Goal: Information Seeking & Learning: Learn about a topic

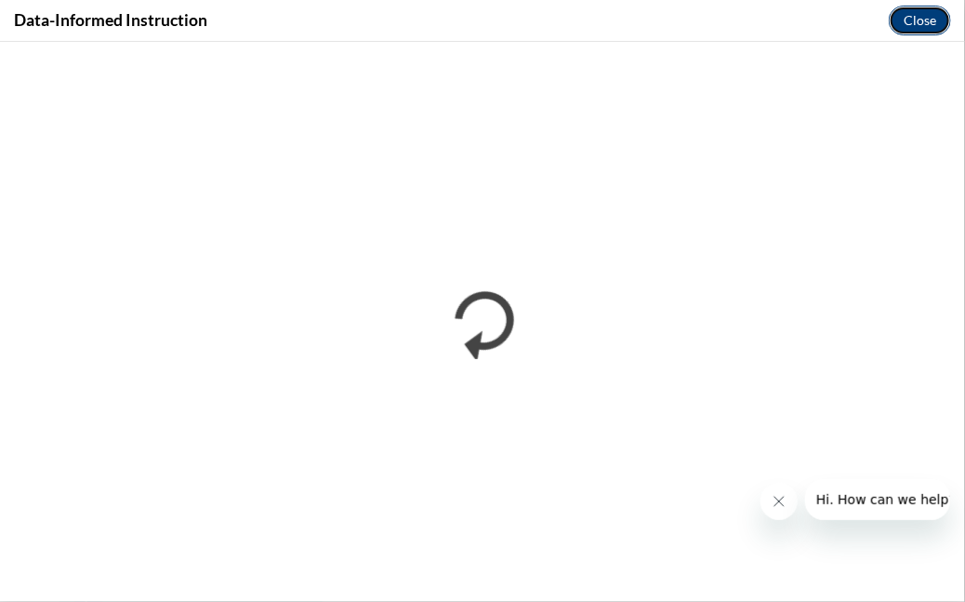
click at [910, 20] on button "Close" at bounding box center [920, 21] width 62 height 30
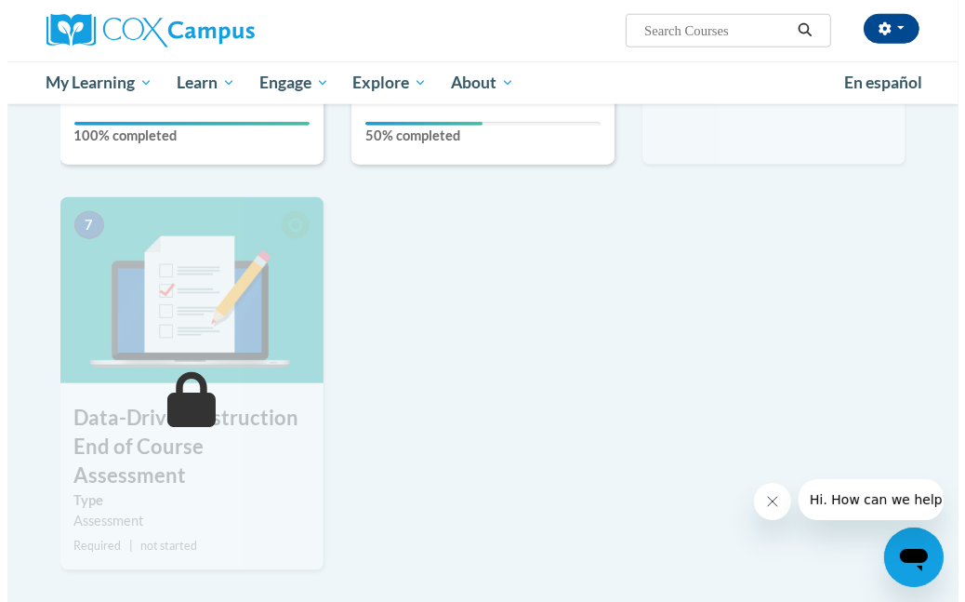
scroll to position [837, 0]
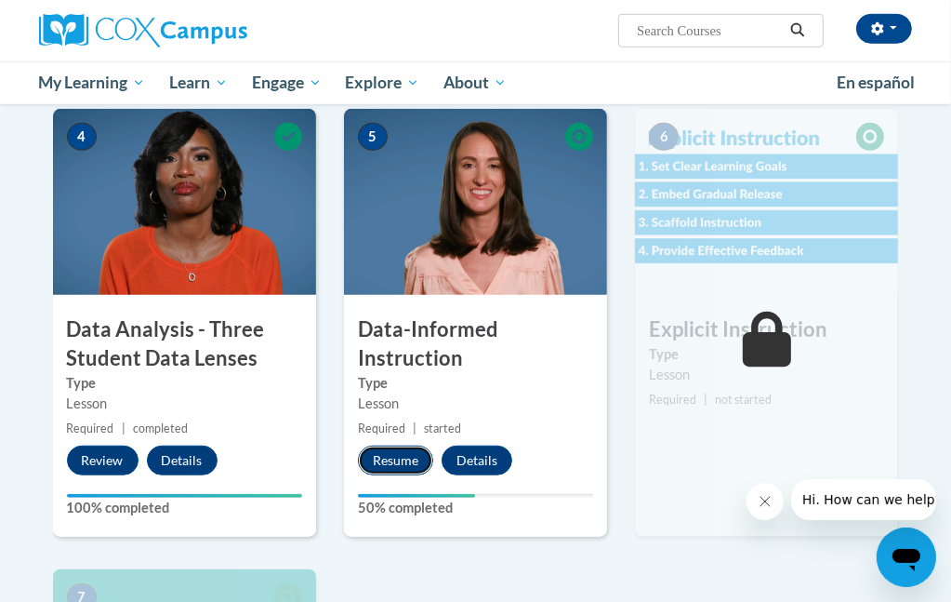
click at [400, 463] on button "Resume" at bounding box center [395, 460] width 75 height 30
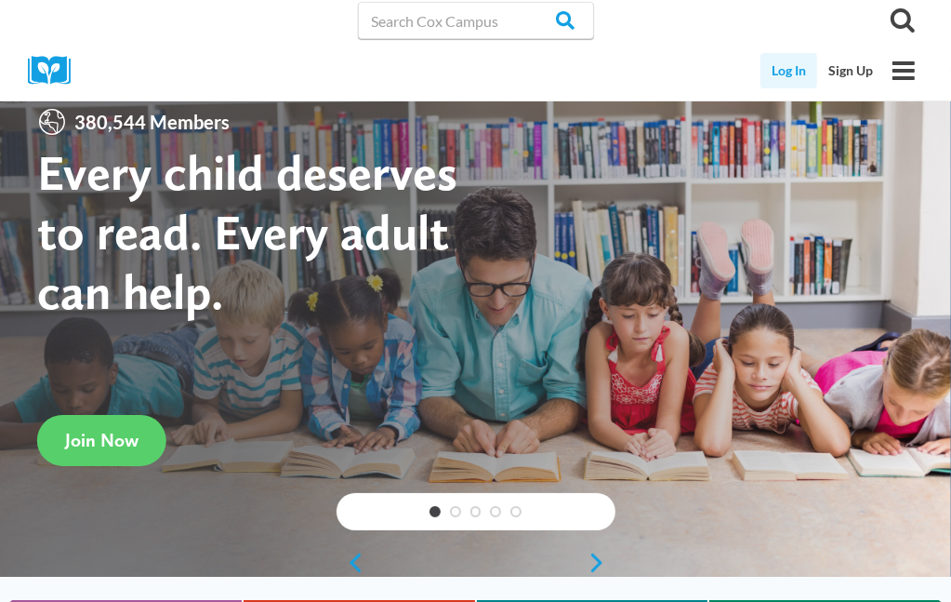
click at [792, 65] on link "Log In" at bounding box center [789, 70] width 57 height 35
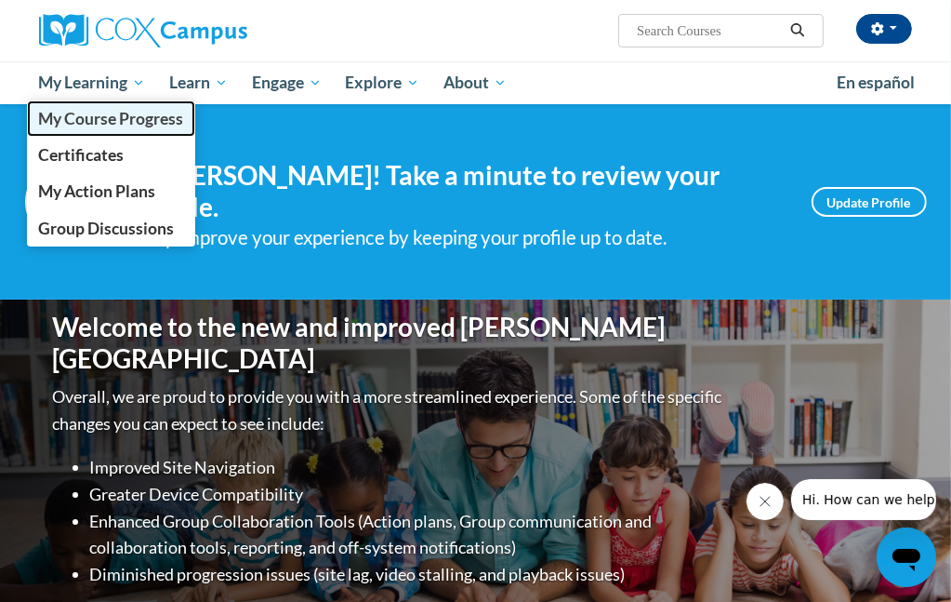
click at [78, 122] on span "My Course Progress" at bounding box center [110, 119] width 145 height 20
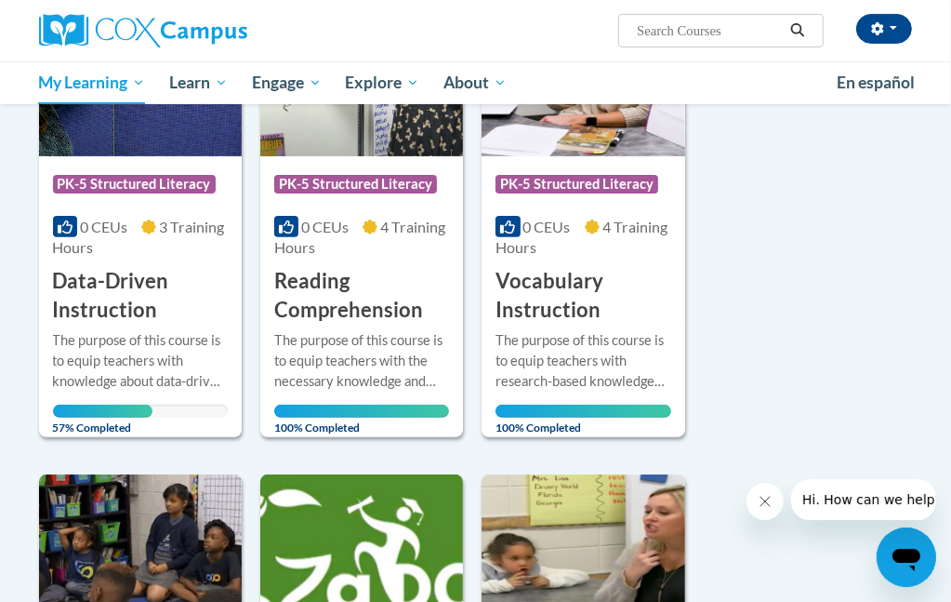
scroll to position [279, 0]
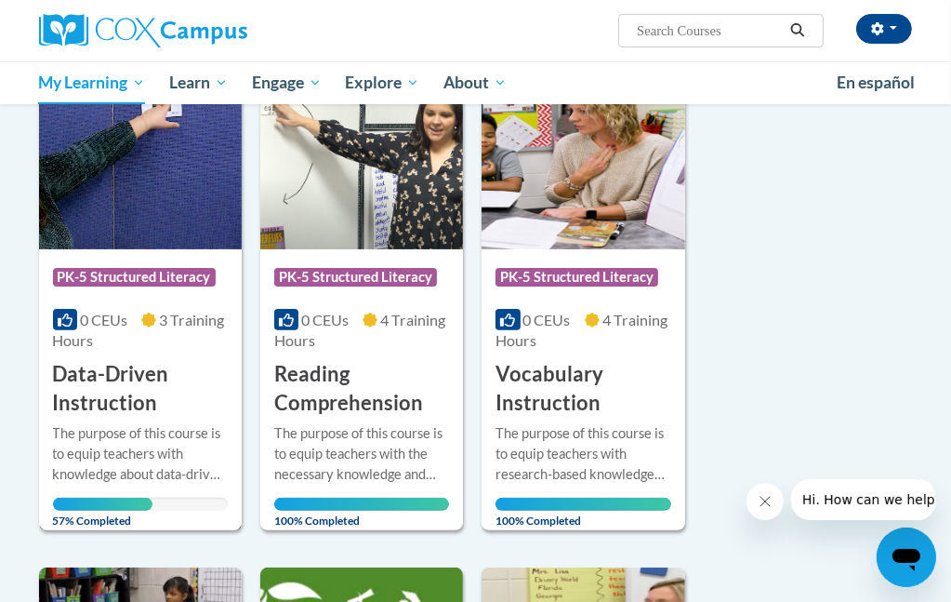
click at [157, 416] on h3 "Data-Driven Instruction" at bounding box center [140, 389] width 175 height 58
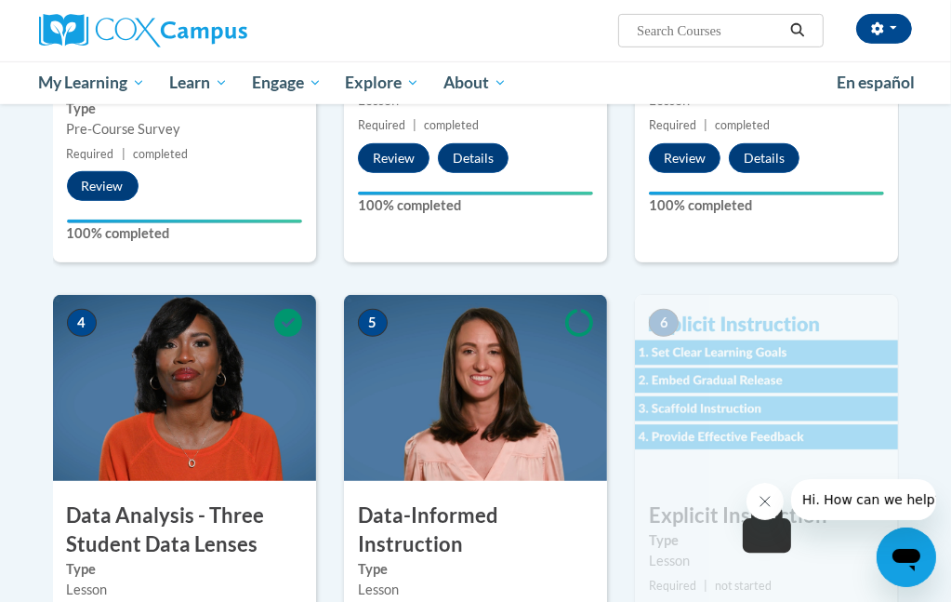
scroll to position [930, 0]
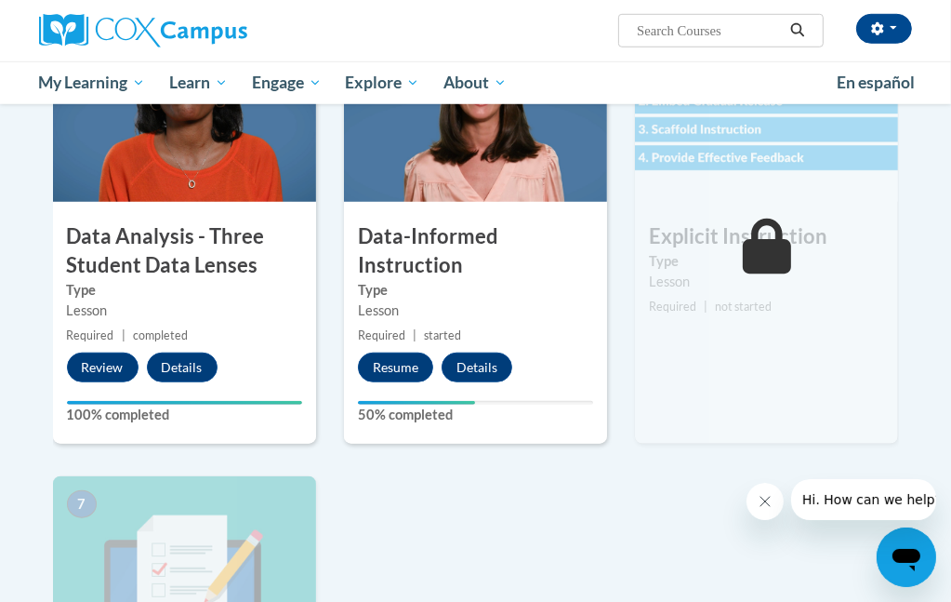
click at [443, 299] on label "Type" at bounding box center [475, 290] width 235 height 20
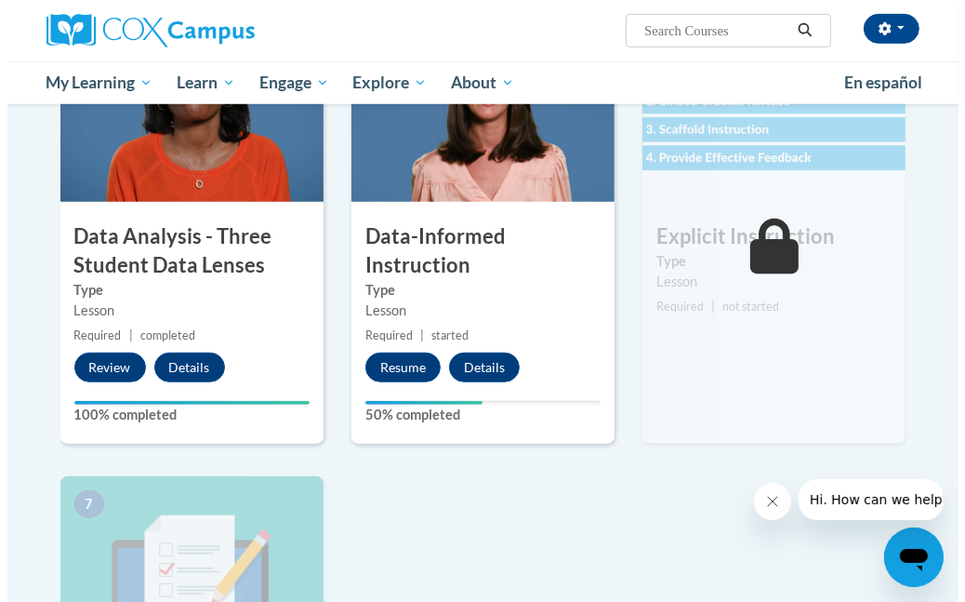
scroll to position [1116, 0]
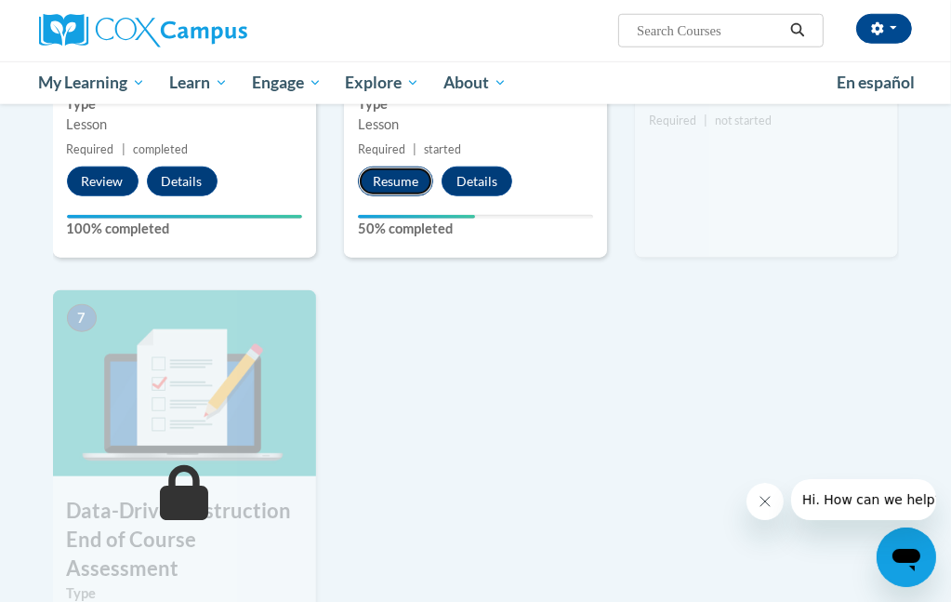
click at [393, 175] on button "Resume" at bounding box center [395, 181] width 75 height 30
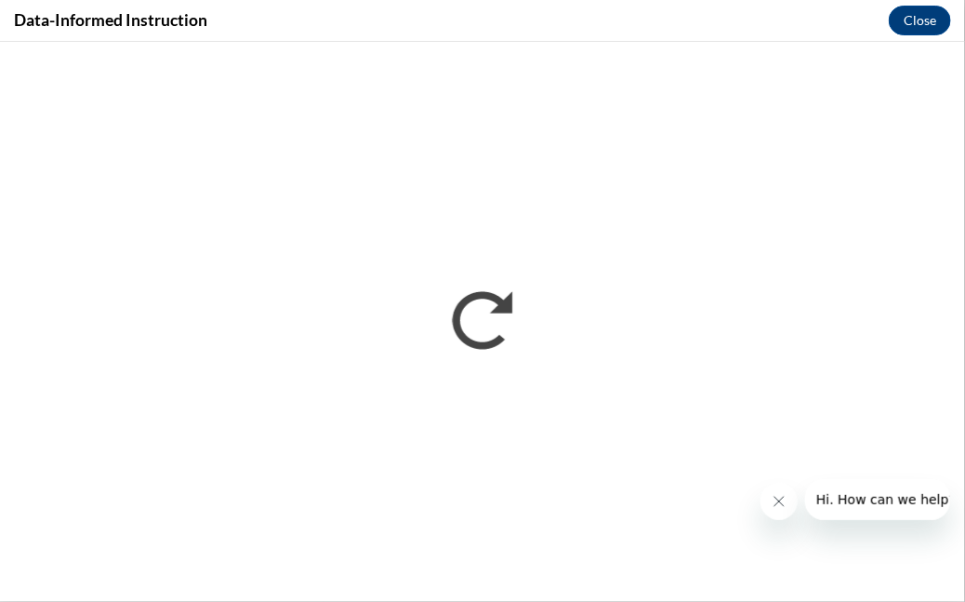
scroll to position [0, 0]
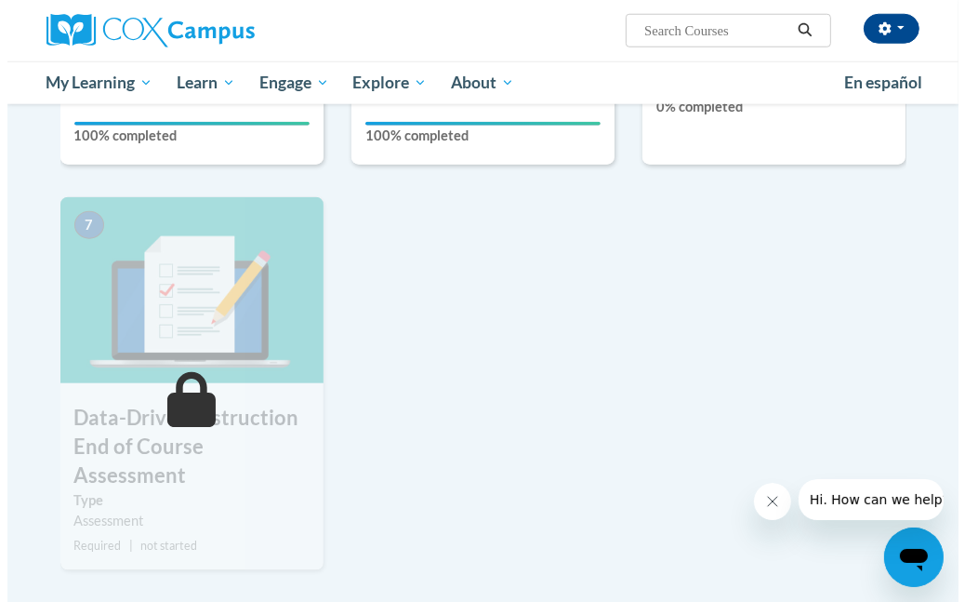
scroll to position [1116, 0]
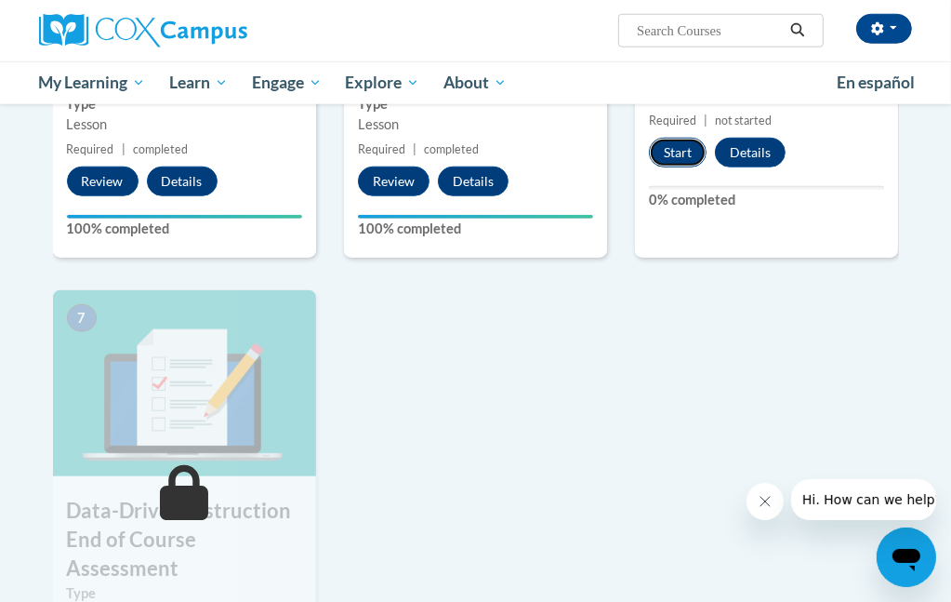
click at [666, 154] on button "Start" at bounding box center [678, 153] width 58 height 30
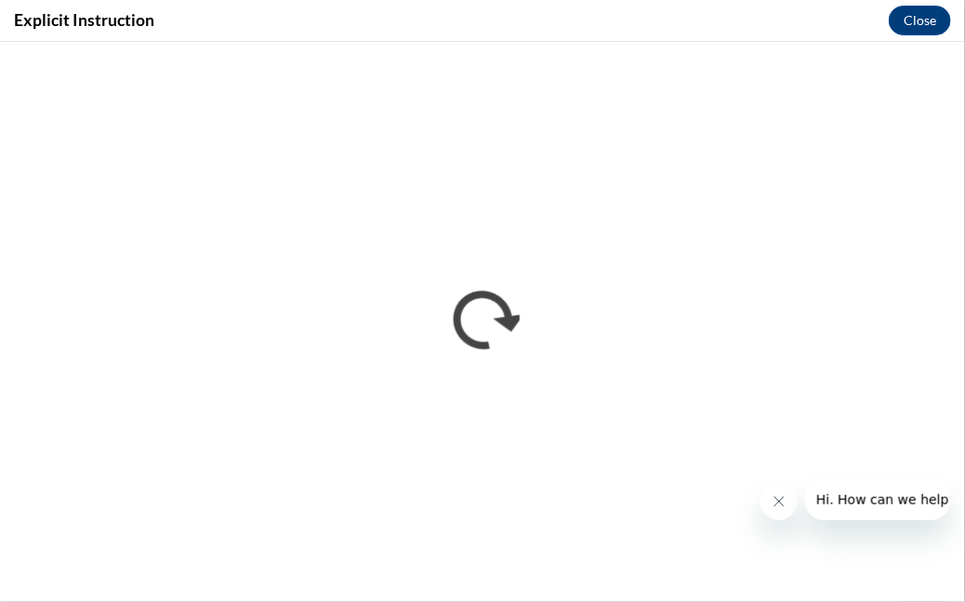
scroll to position [0, 0]
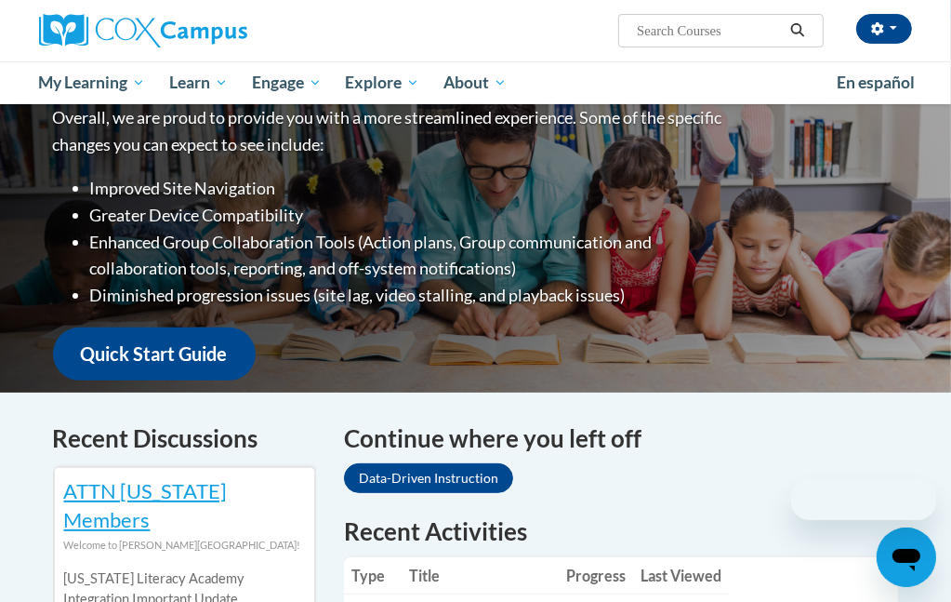
scroll to position [372, 0]
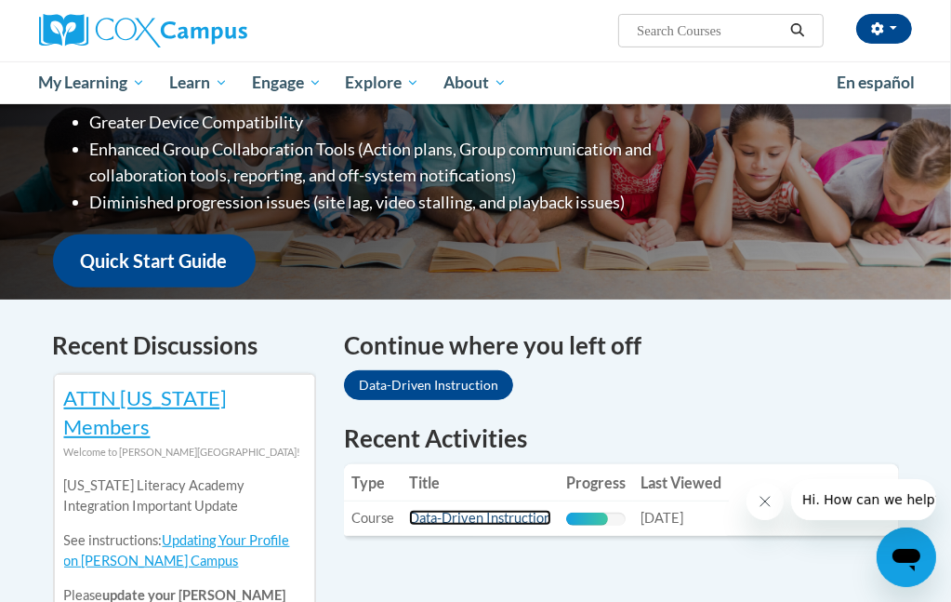
click at [520, 510] on link "Data-Driven Instruction" at bounding box center [480, 518] width 142 height 16
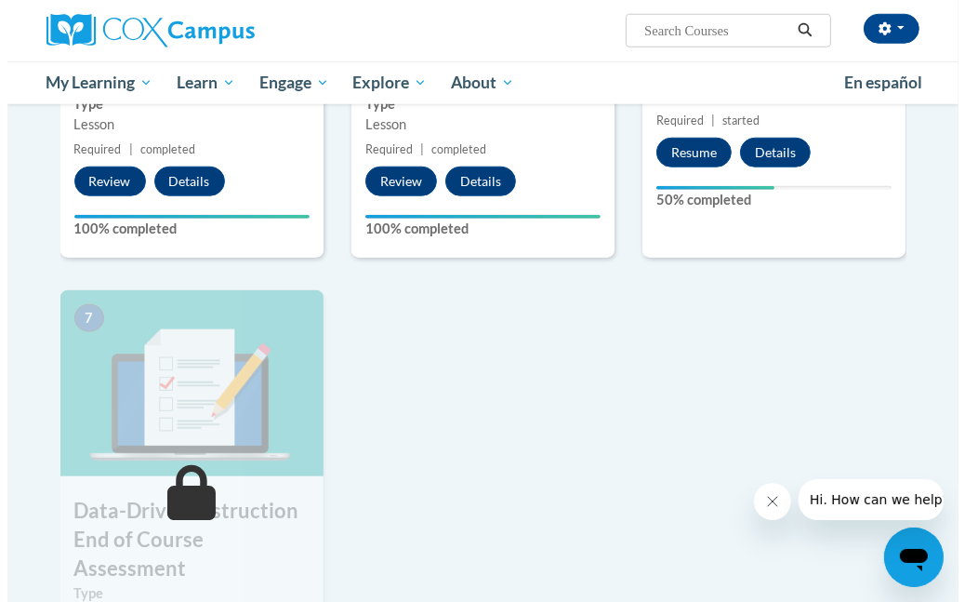
scroll to position [1023, 0]
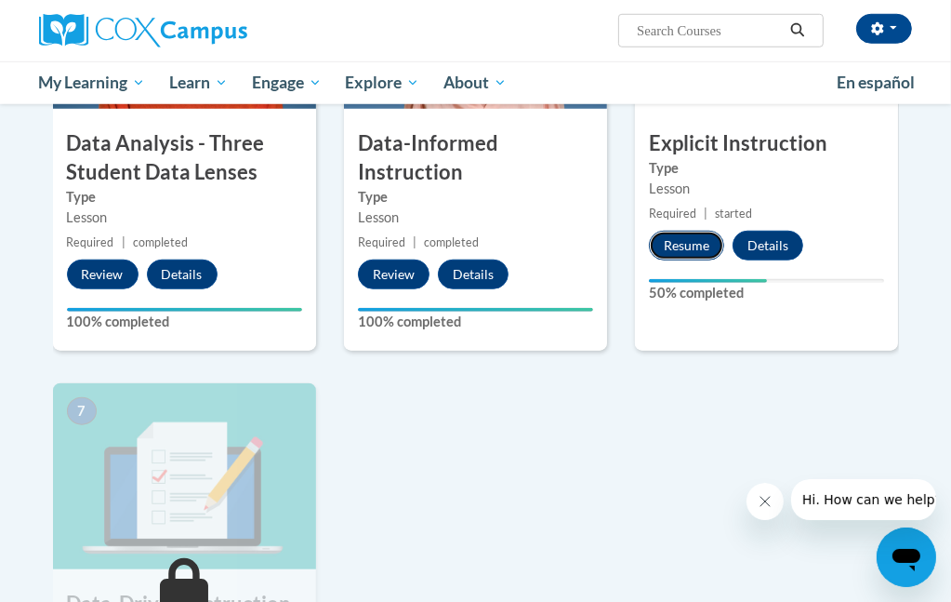
click at [703, 241] on button "Resume" at bounding box center [686, 246] width 75 height 30
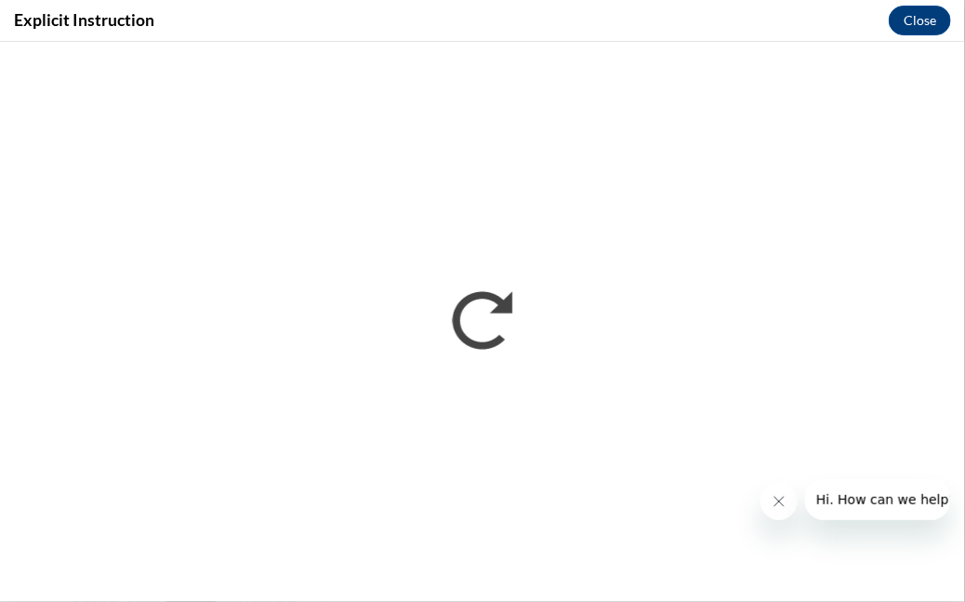
scroll to position [0, 0]
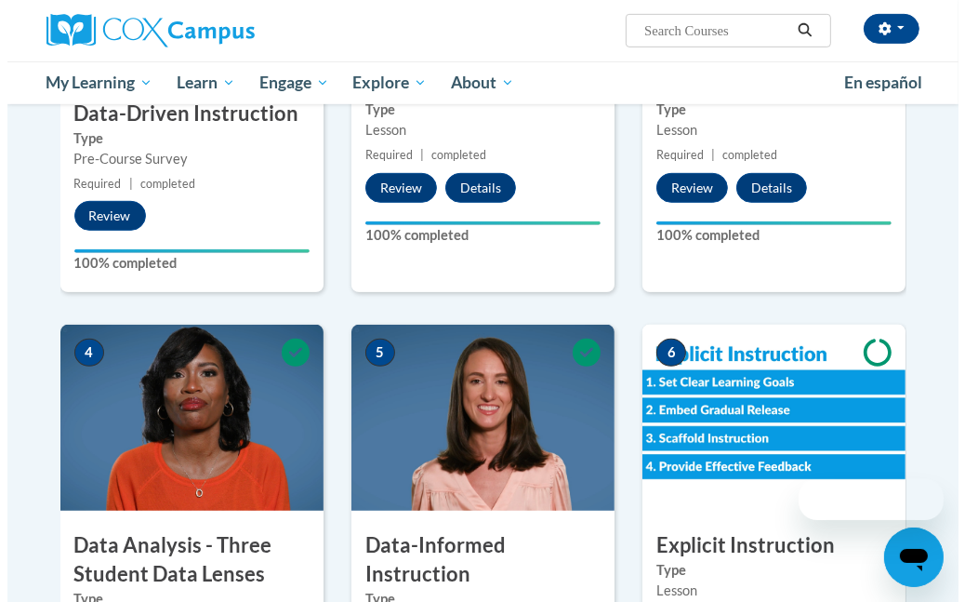
scroll to position [900, 0]
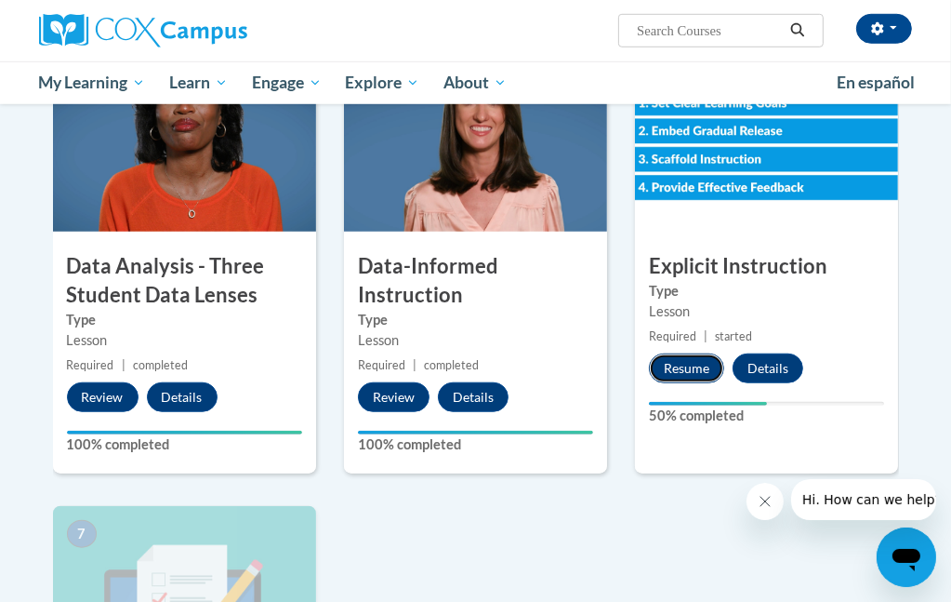
click at [697, 372] on button "Resume" at bounding box center [686, 368] width 75 height 30
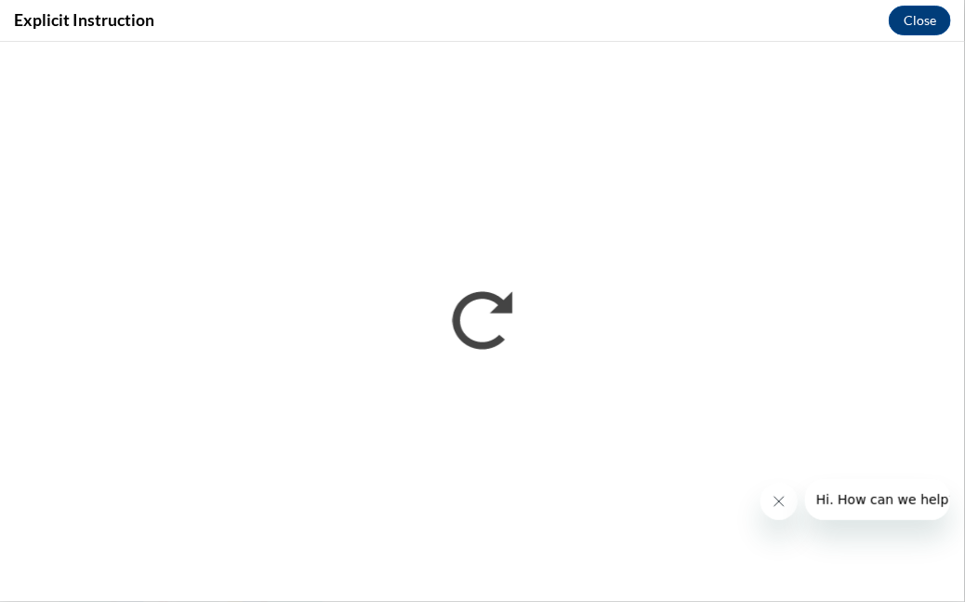
scroll to position [0, 0]
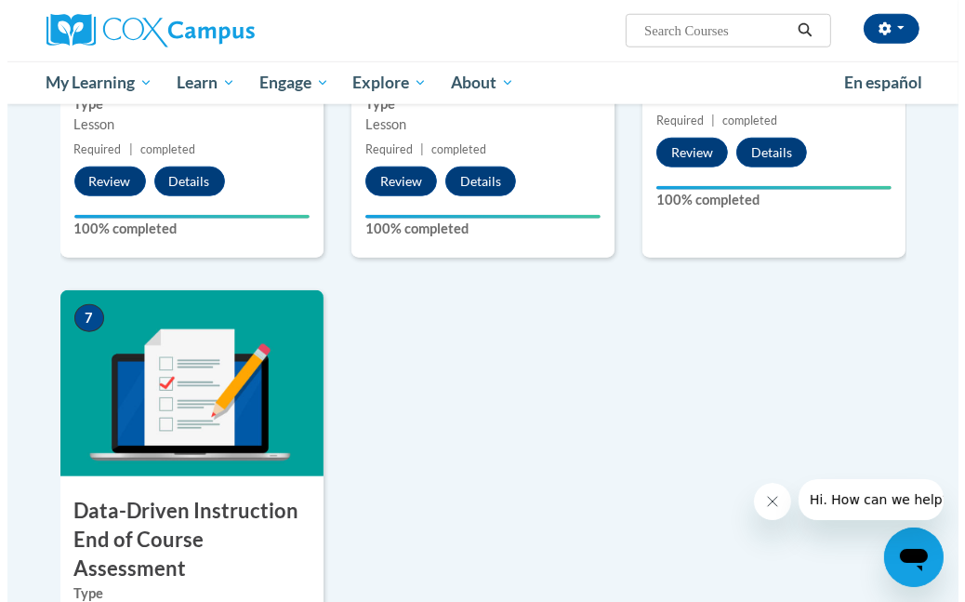
scroll to position [1302, 0]
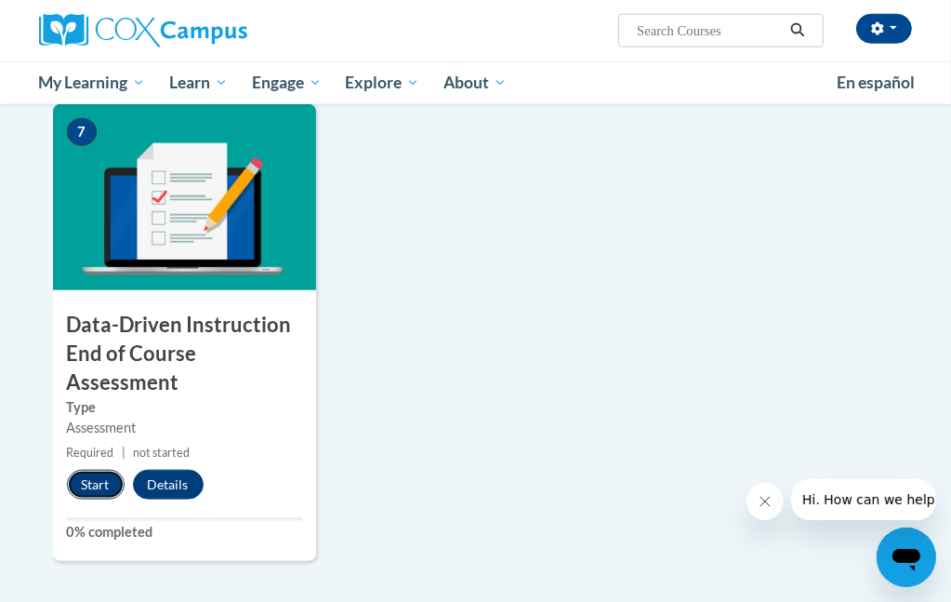
click at [91, 483] on button "Start" at bounding box center [96, 485] width 58 height 30
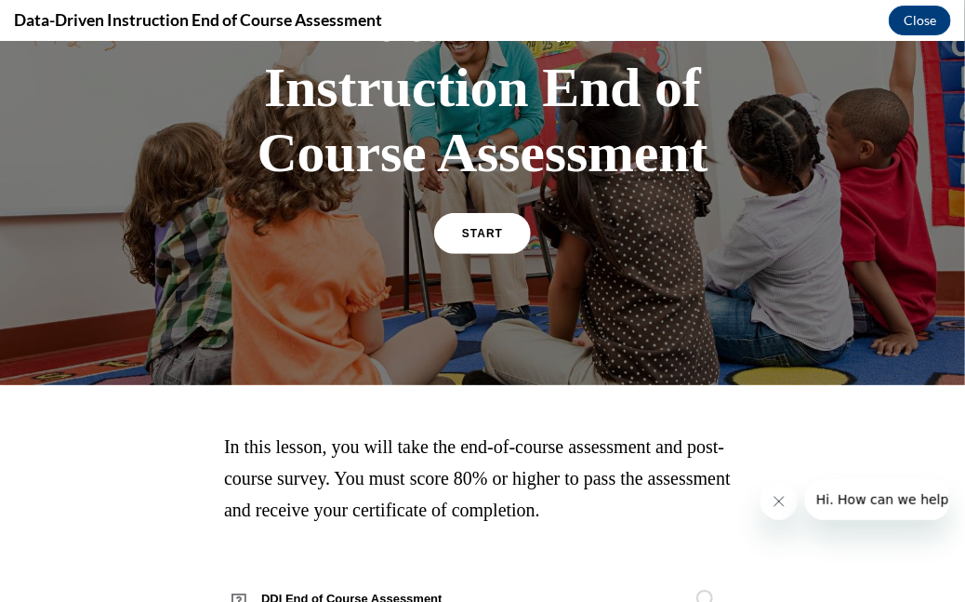
scroll to position [257, 0]
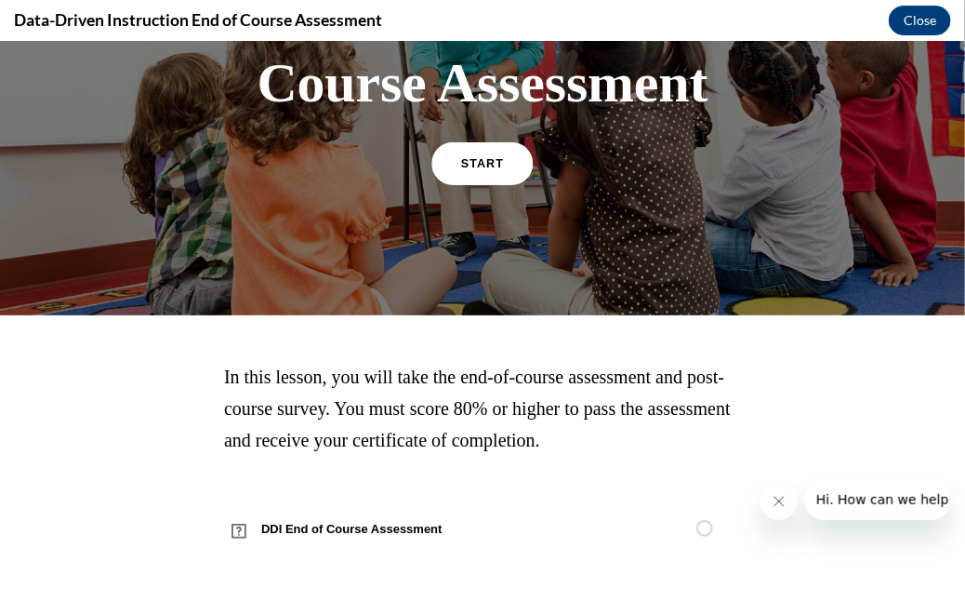
click at [484, 153] on link "START" at bounding box center [481, 162] width 101 height 43
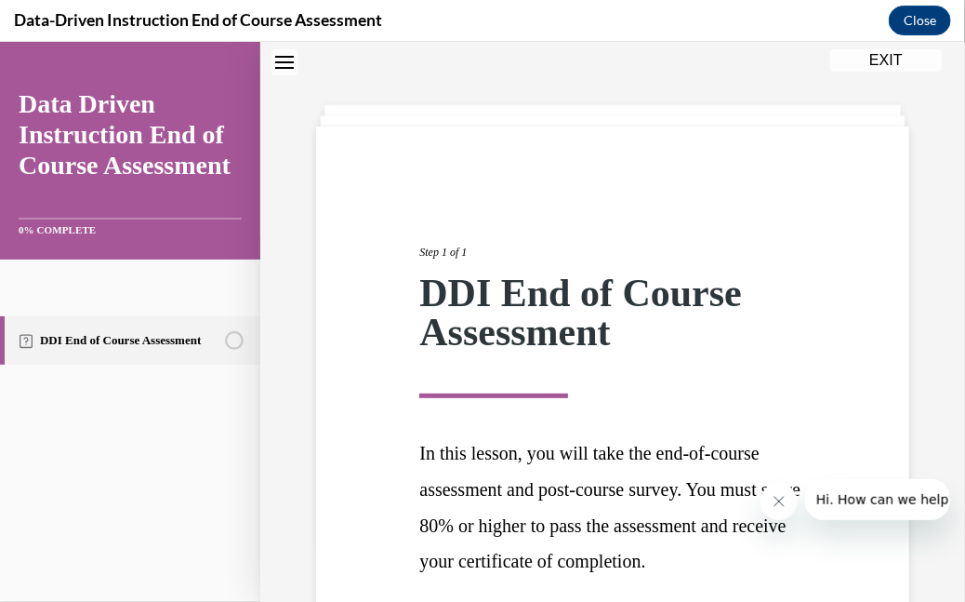
scroll to position [219, 0]
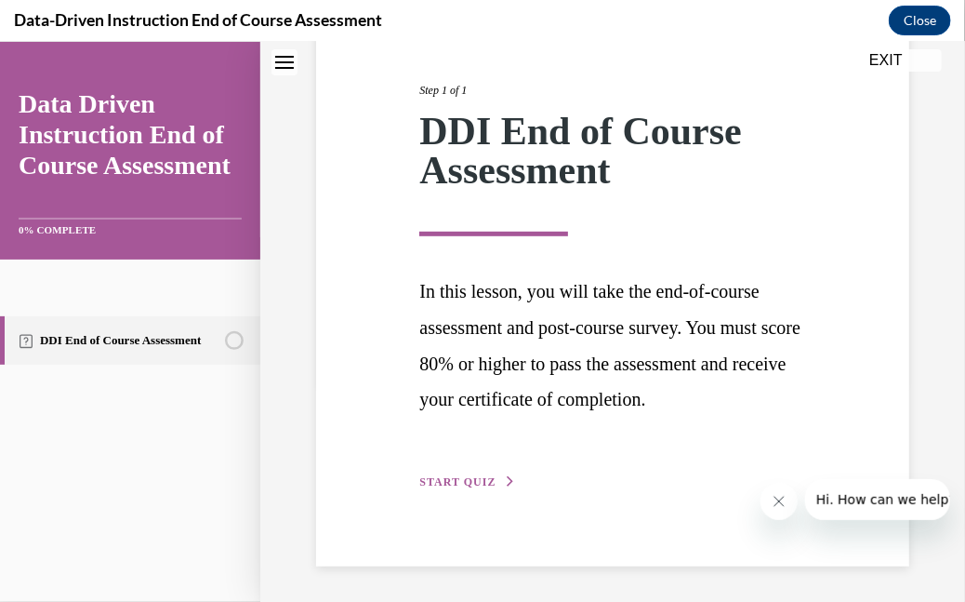
click at [479, 477] on span "START QUIZ" at bounding box center [457, 480] width 76 height 13
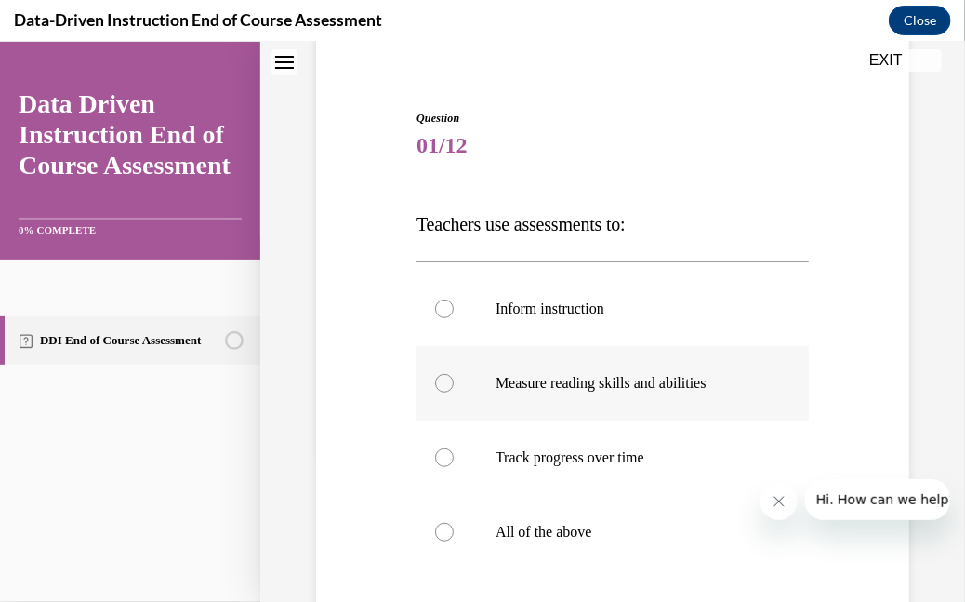
scroll to position [242, 0]
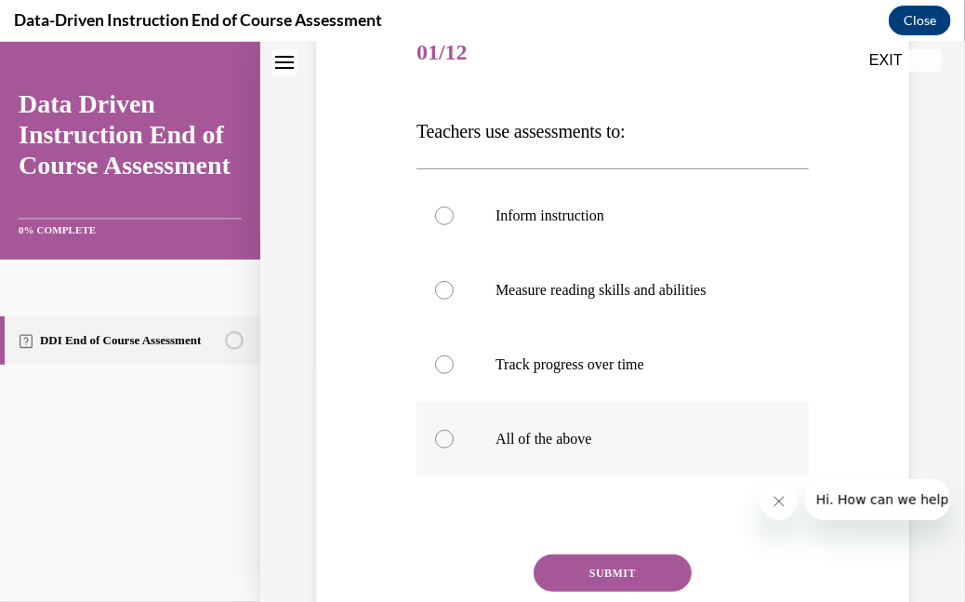
click at [527, 426] on label "All of the above" at bounding box center [613, 438] width 392 height 74
click at [454, 429] on input "All of the above" at bounding box center [444, 438] width 19 height 19
radio input "true"
click at [612, 576] on button "SUBMIT" at bounding box center [613, 571] width 158 height 37
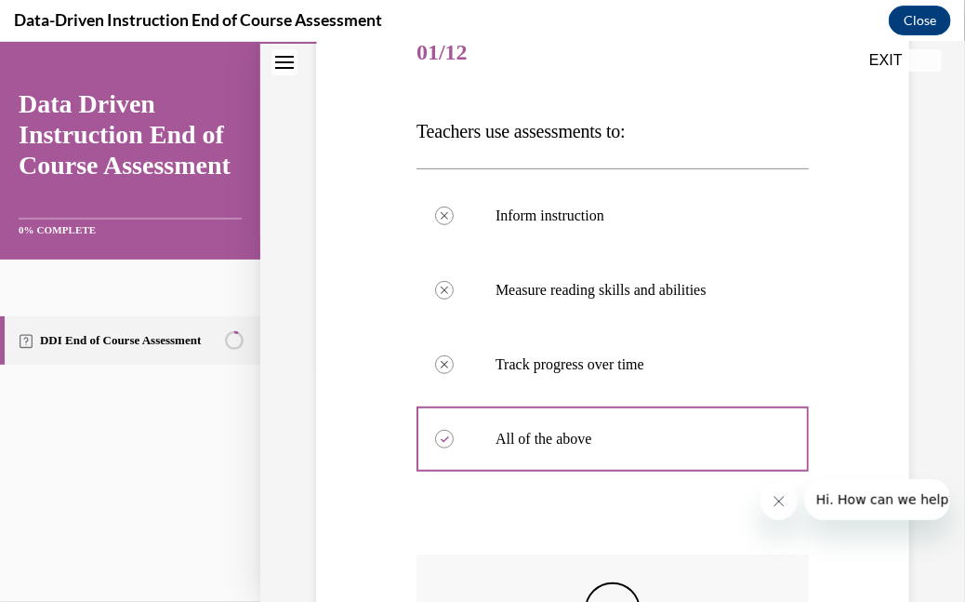
scroll to position [428, 0]
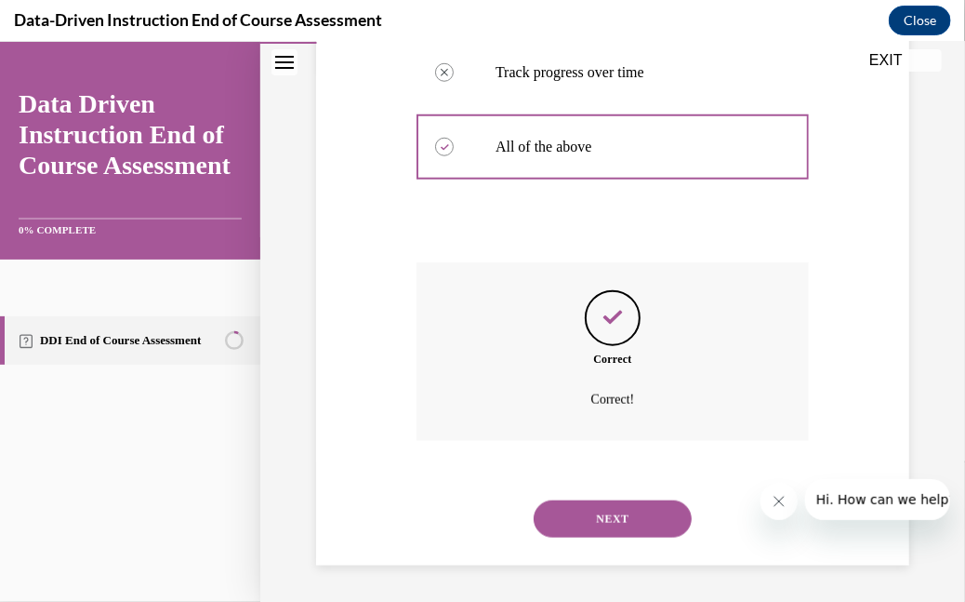
click at [610, 511] on button "NEXT" at bounding box center [613, 517] width 158 height 37
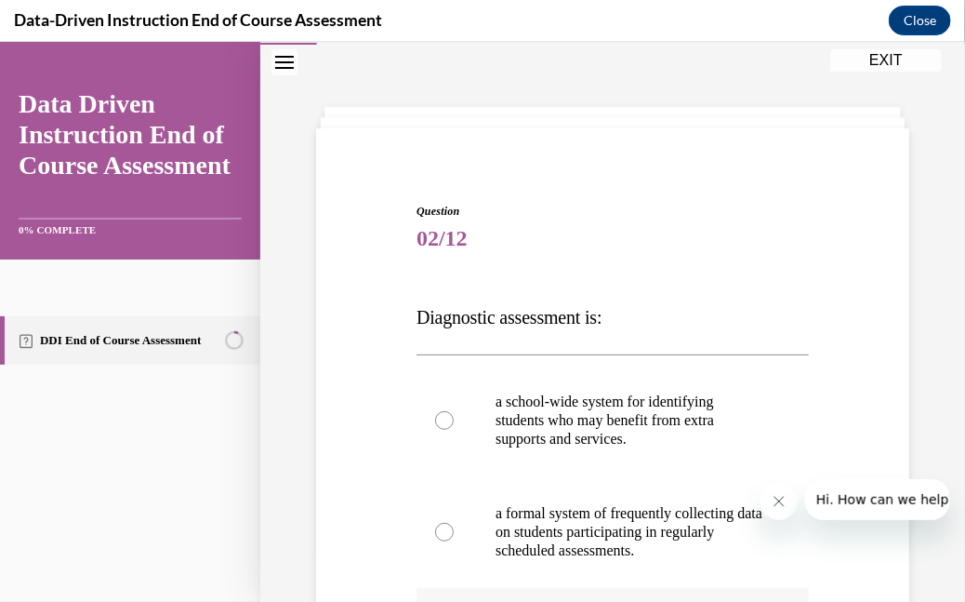
scroll to position [242, 0]
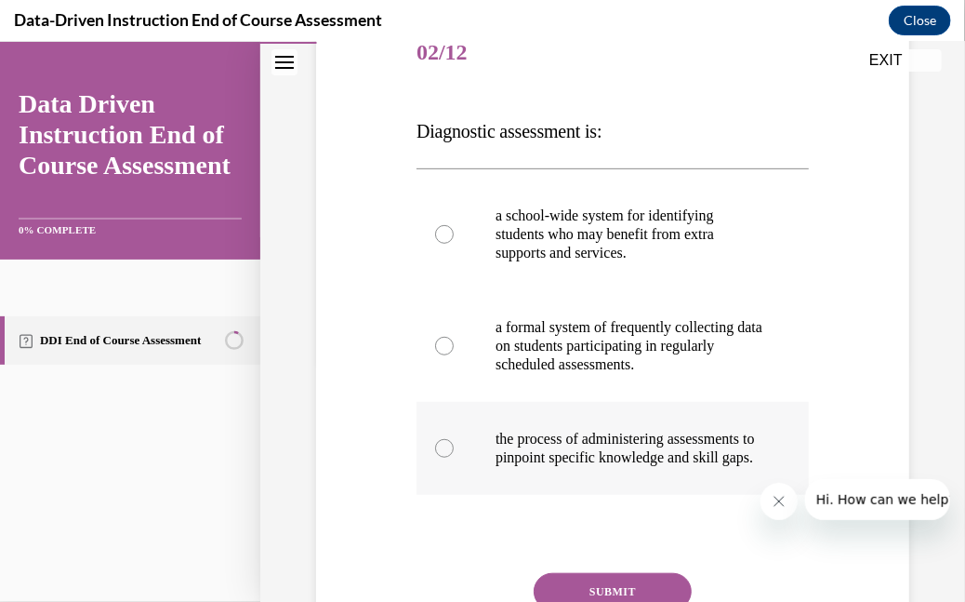
click at [678, 442] on p "the process of administering assessments to pinpoint specific knowledge and ski…" at bounding box center [629, 447] width 267 height 37
click at [454, 442] on input "the process of administering assessments to pinpoint specific knowledge and ski…" at bounding box center [444, 447] width 19 height 19
radio input "true"
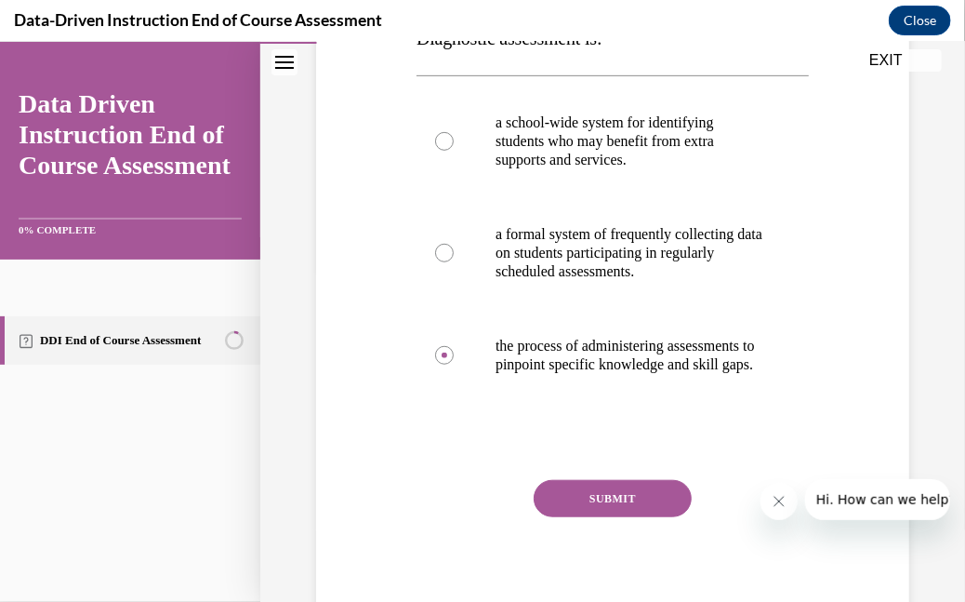
click at [623, 516] on button "SUBMIT" at bounding box center [613, 497] width 158 height 37
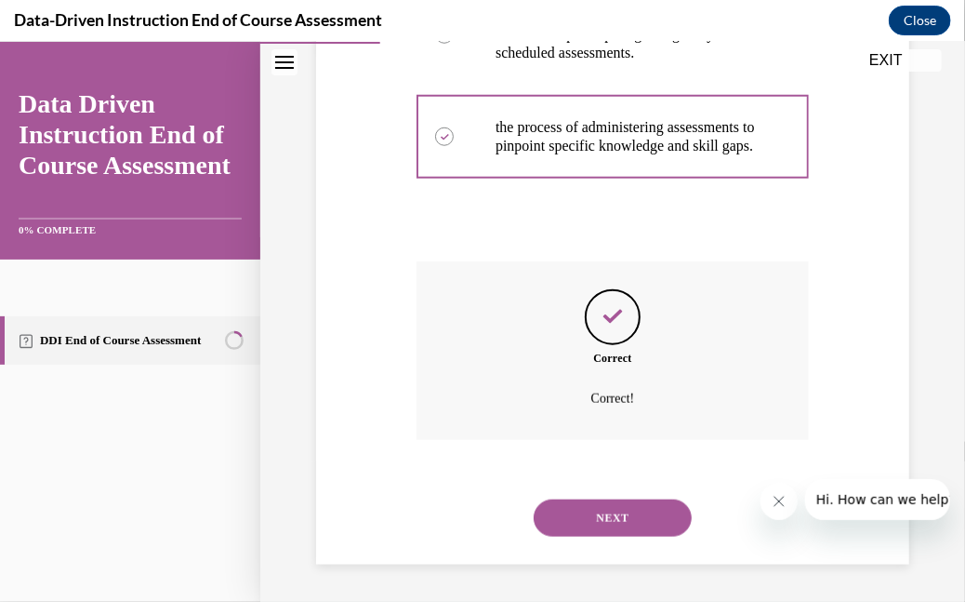
click at [626, 515] on button "NEXT" at bounding box center [613, 516] width 158 height 37
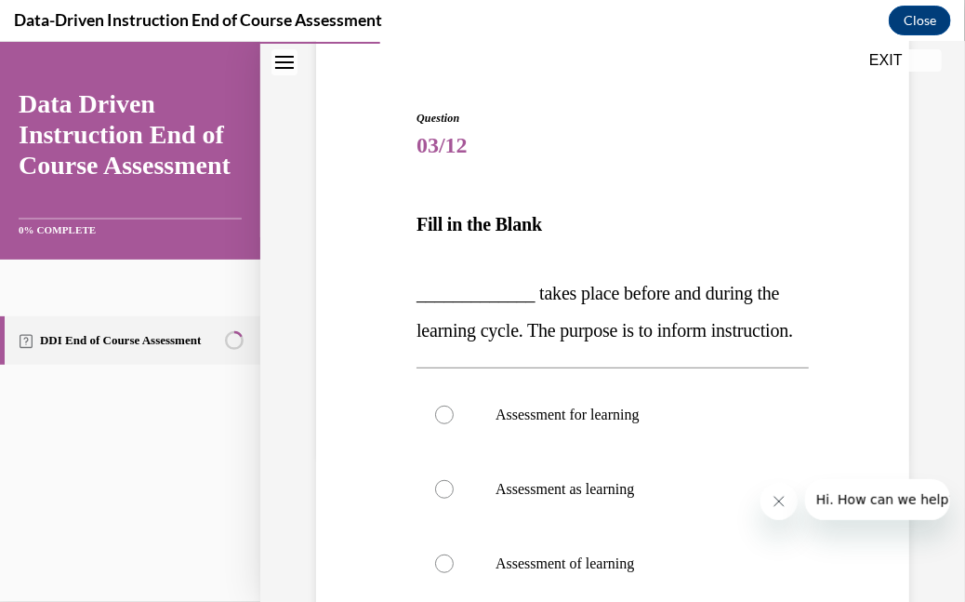
scroll to position [242, 0]
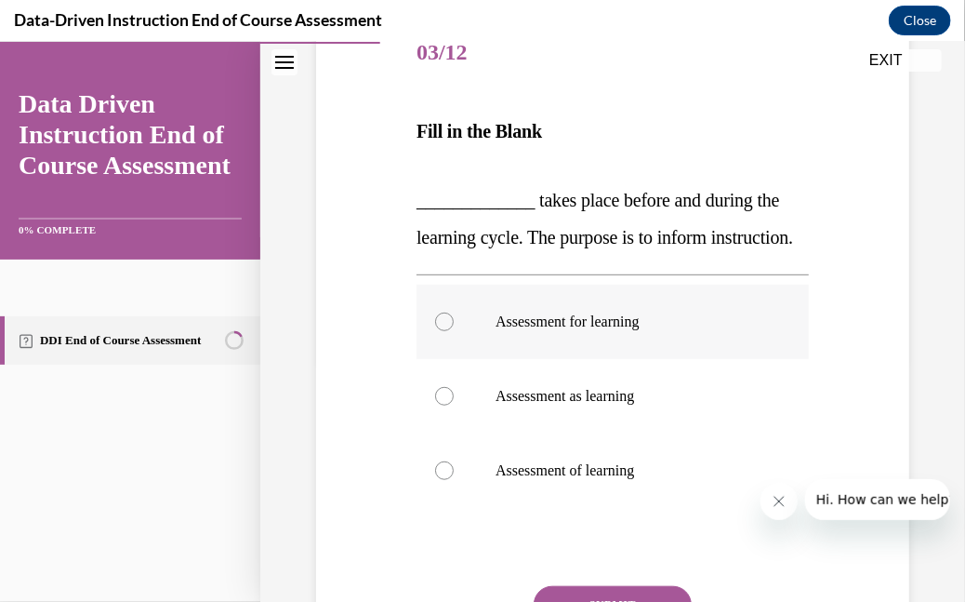
click at [617, 330] on p "Assessment for learning" at bounding box center [629, 321] width 267 height 19
click at [454, 330] on input "Assessment for learning" at bounding box center [444, 321] width 19 height 19
radio input "true"
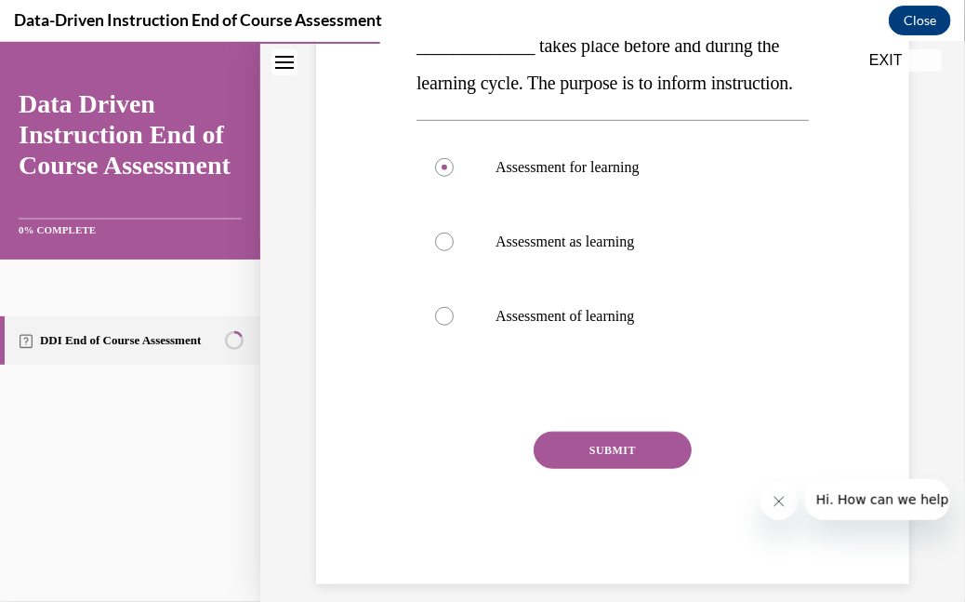
click at [622, 468] on button "SUBMIT" at bounding box center [613, 449] width 158 height 37
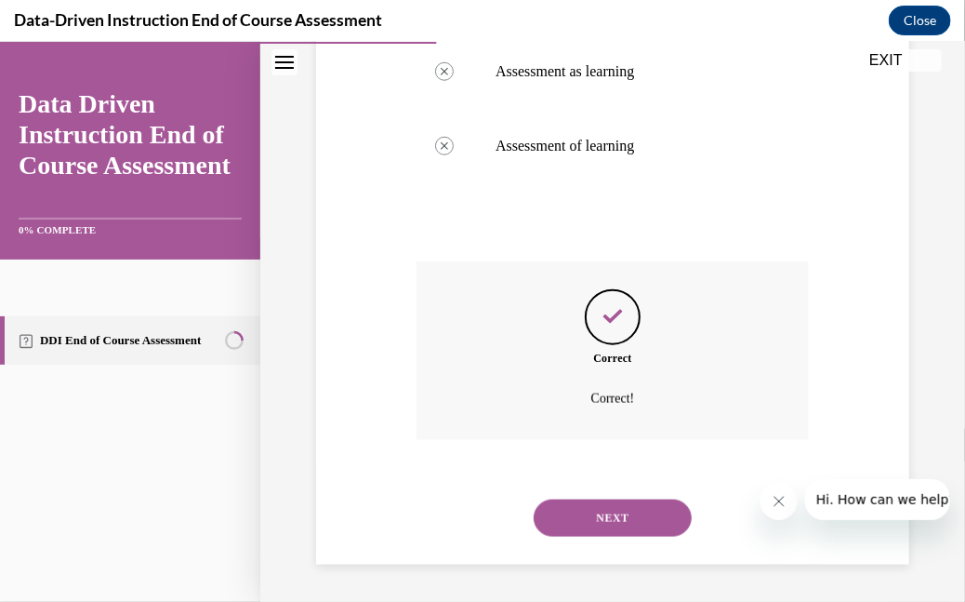
click at [615, 508] on button "NEXT" at bounding box center [613, 516] width 158 height 37
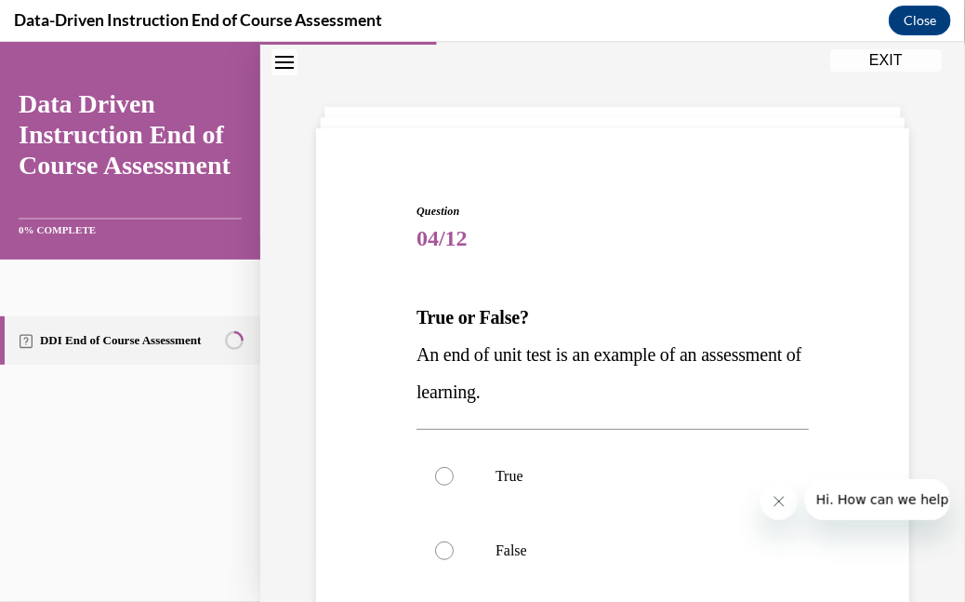
scroll to position [149, 0]
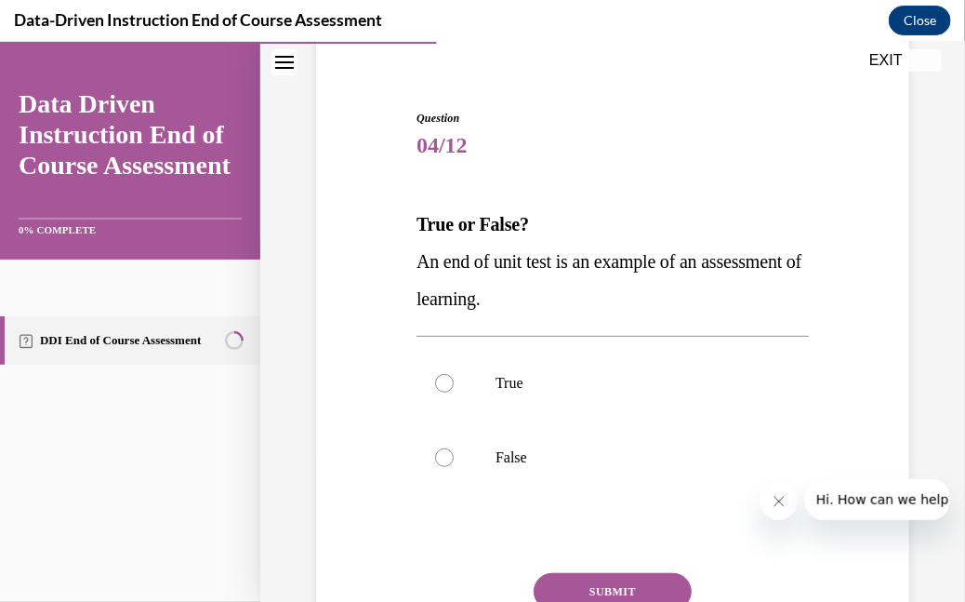
click at [662, 388] on p "True" at bounding box center [629, 382] width 267 height 19
click at [454, 388] on input "True" at bounding box center [444, 382] width 19 height 19
radio input "true"
click at [614, 590] on button "SUBMIT" at bounding box center [613, 590] width 158 height 37
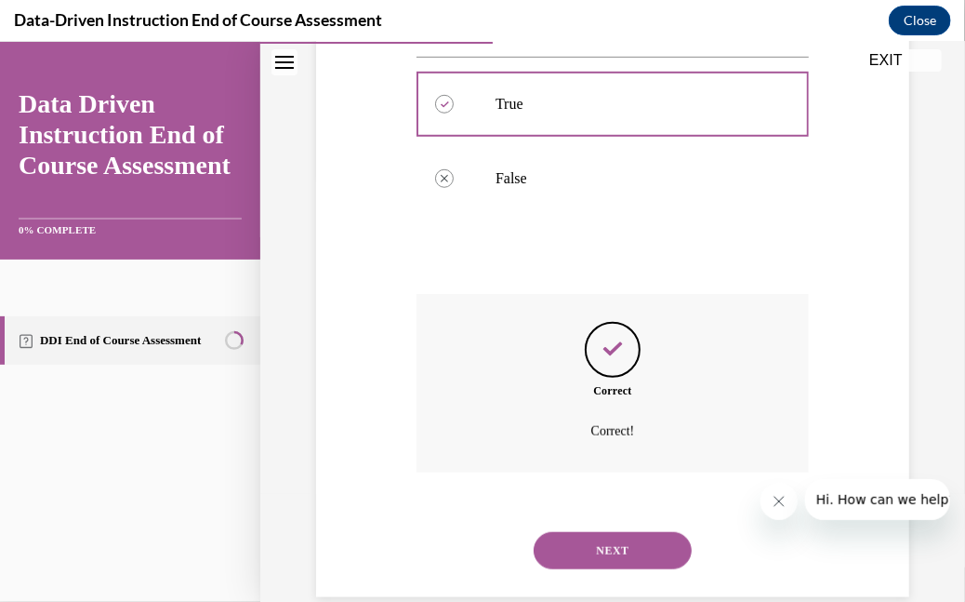
click at [603, 560] on button "NEXT" at bounding box center [613, 549] width 158 height 37
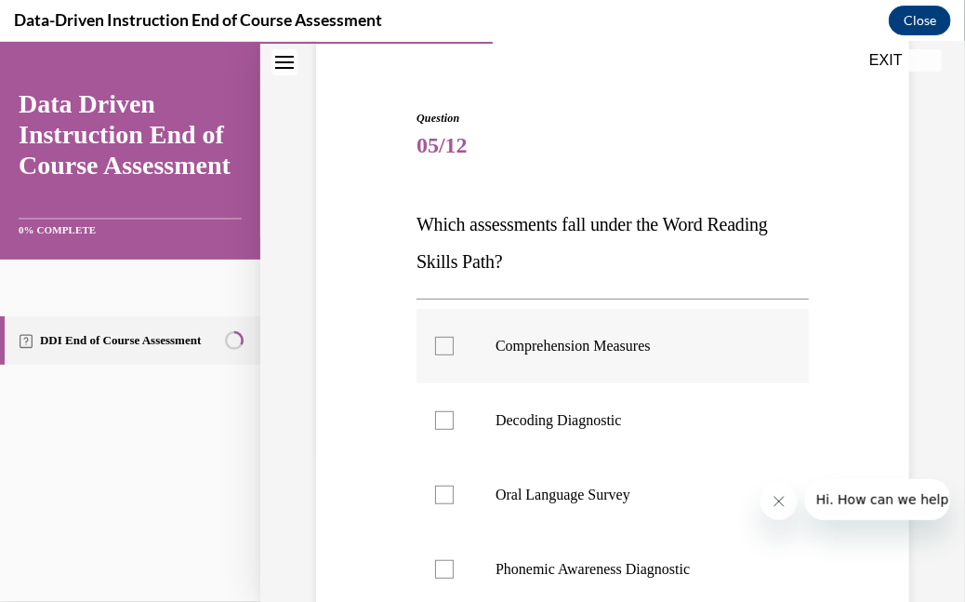
scroll to position [242, 0]
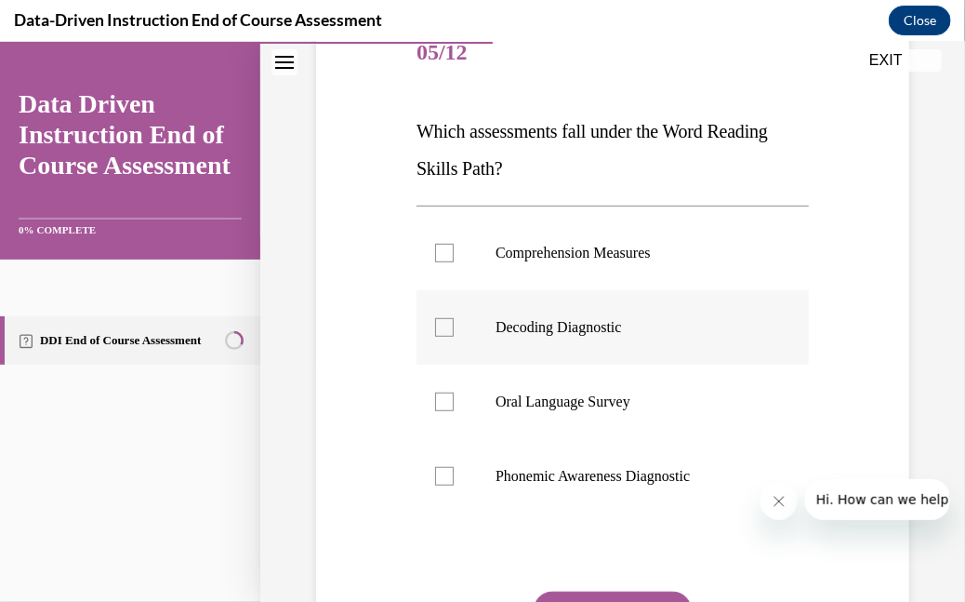
click at [606, 317] on p "Decoding Diagnostic" at bounding box center [629, 326] width 267 height 19
click at [454, 317] on input "Decoding Diagnostic" at bounding box center [444, 326] width 19 height 19
checkbox input "true"
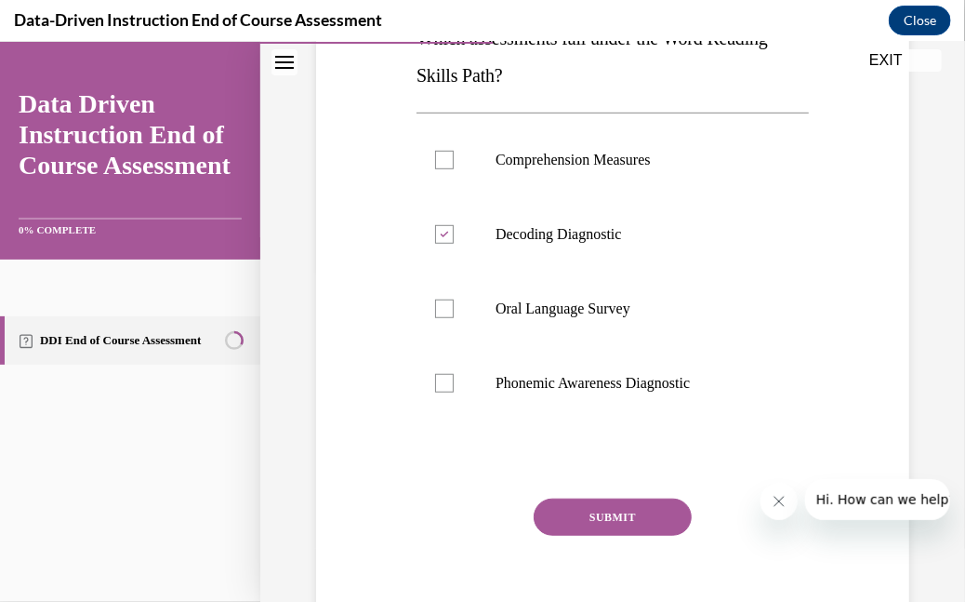
click at [639, 508] on button "SUBMIT" at bounding box center [613, 516] width 158 height 37
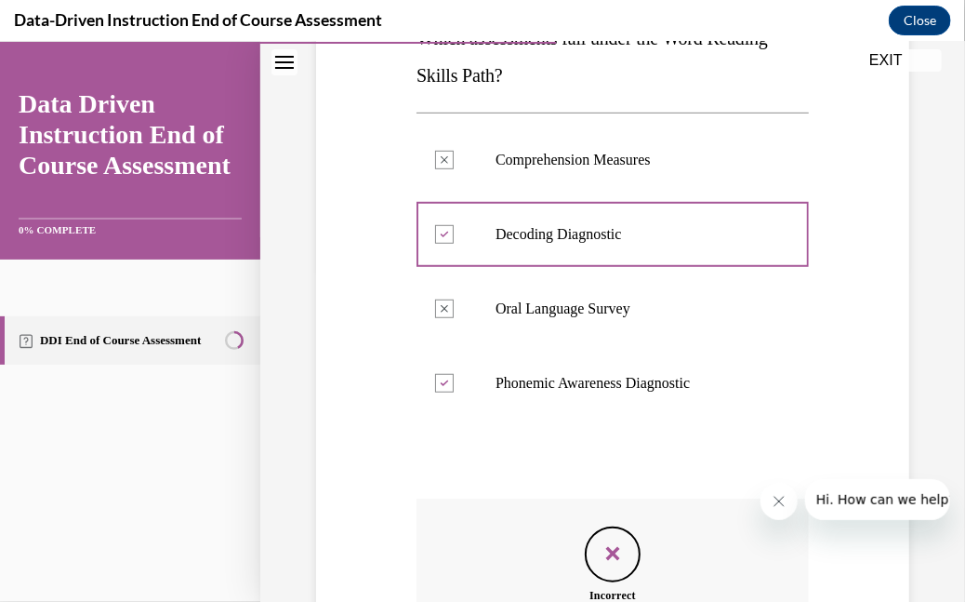
click at [616, 529] on div "Feedback" at bounding box center [613, 553] width 56 height 56
click at [602, 551] on icon "Feedback" at bounding box center [613, 552] width 28 height 28
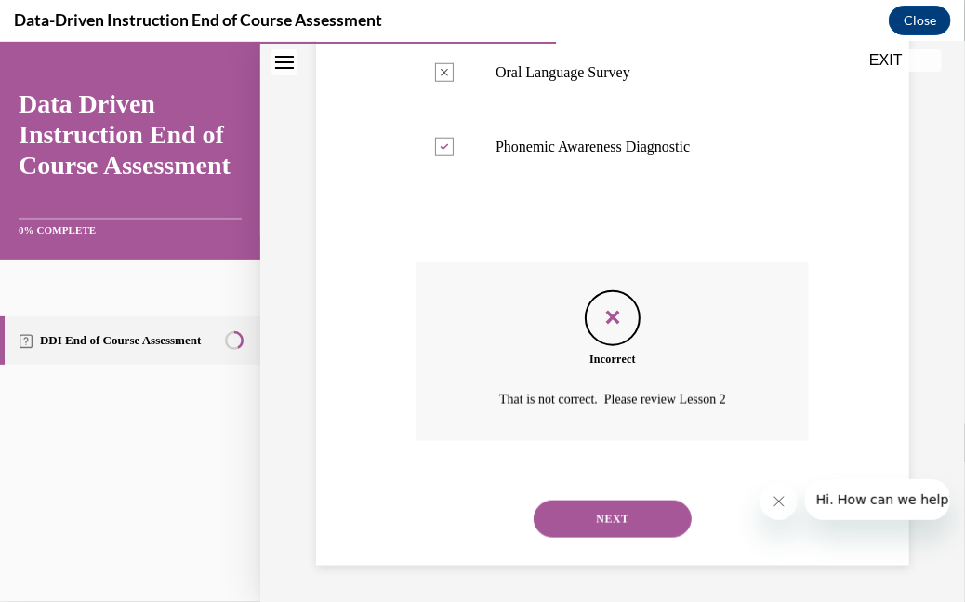
click at [618, 523] on button "NEXT" at bounding box center [613, 517] width 158 height 37
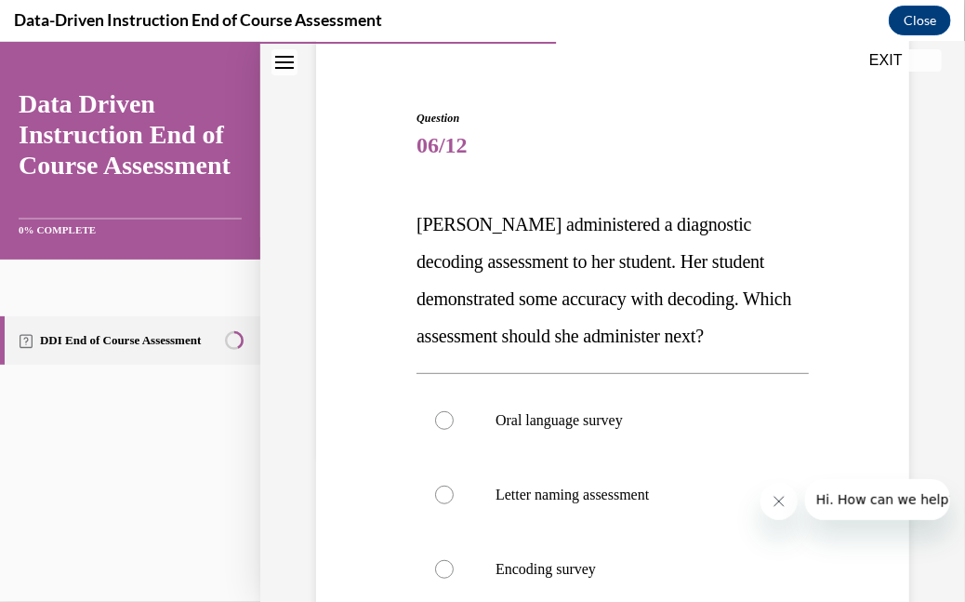
scroll to position [242, 0]
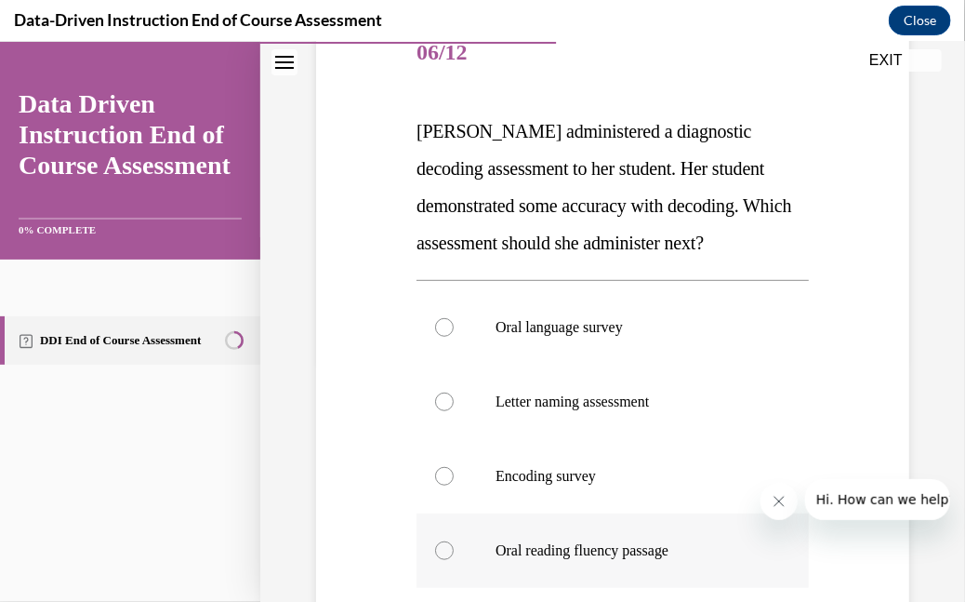
click at [588, 552] on p "Oral reading fluency passage" at bounding box center [629, 549] width 267 height 19
click at [454, 552] on input "Oral reading fluency passage" at bounding box center [444, 549] width 19 height 19
radio input "true"
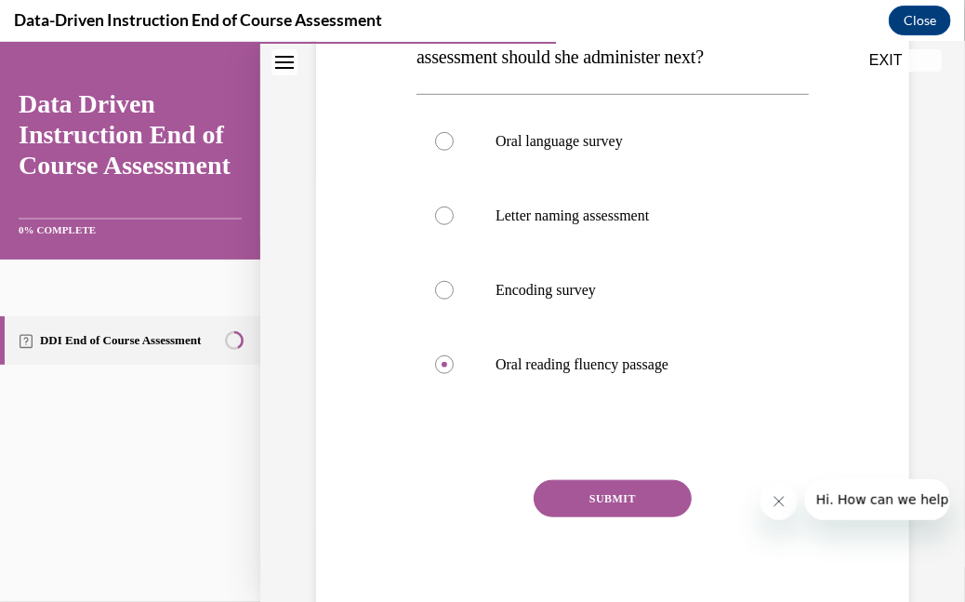
click at [591, 496] on button "SUBMIT" at bounding box center [613, 497] width 158 height 37
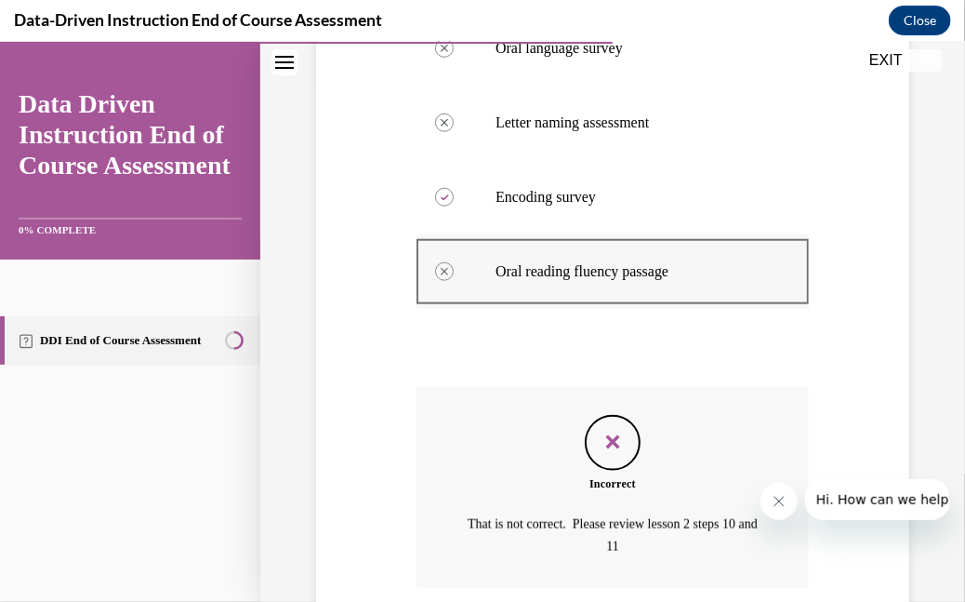
scroll to position [614, 0]
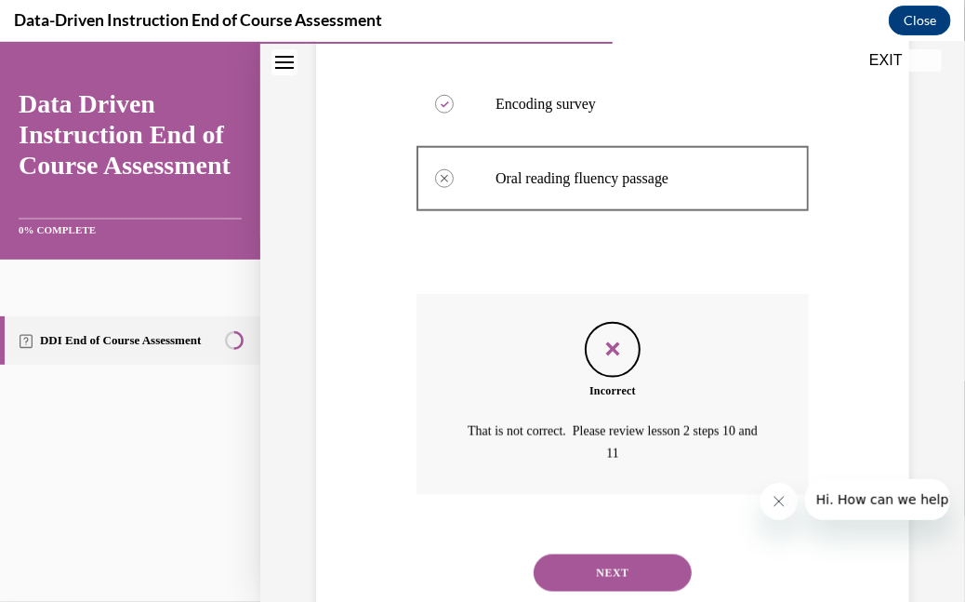
click at [609, 567] on button "NEXT" at bounding box center [613, 571] width 158 height 37
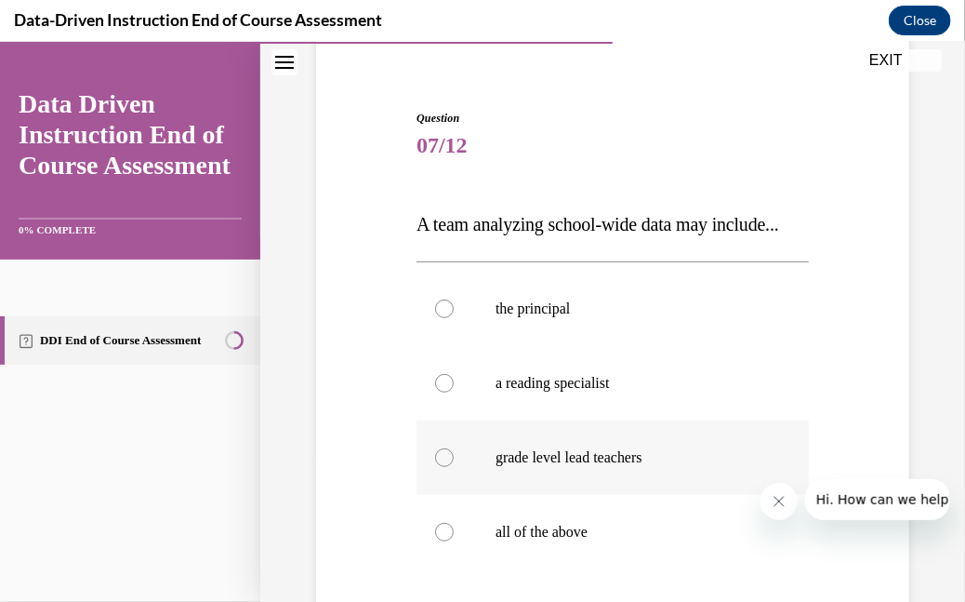
scroll to position [242, 0]
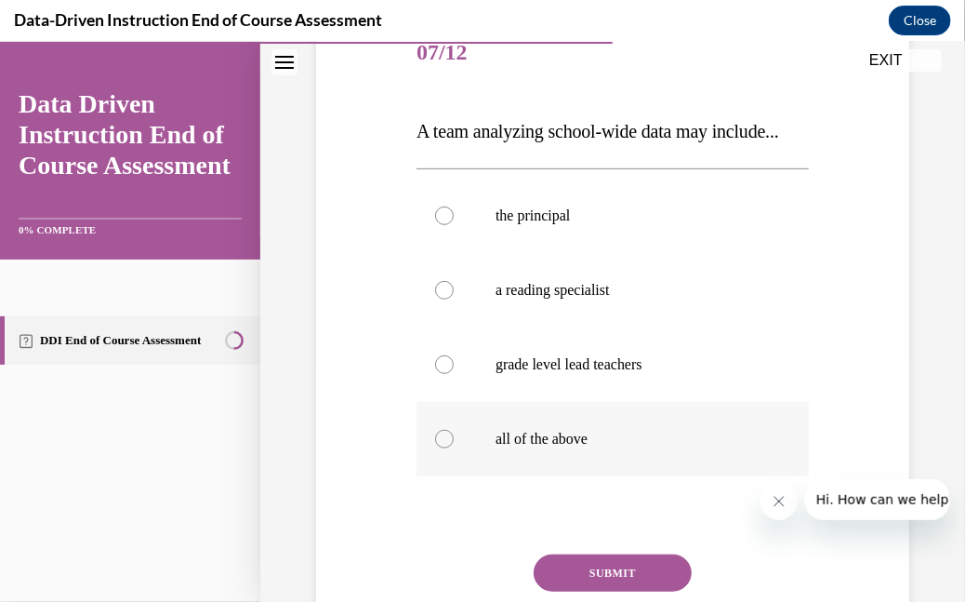
click at [539, 447] on p "all of the above" at bounding box center [629, 438] width 267 height 19
click at [454, 447] on input "all of the above" at bounding box center [444, 438] width 19 height 19
radio input "true"
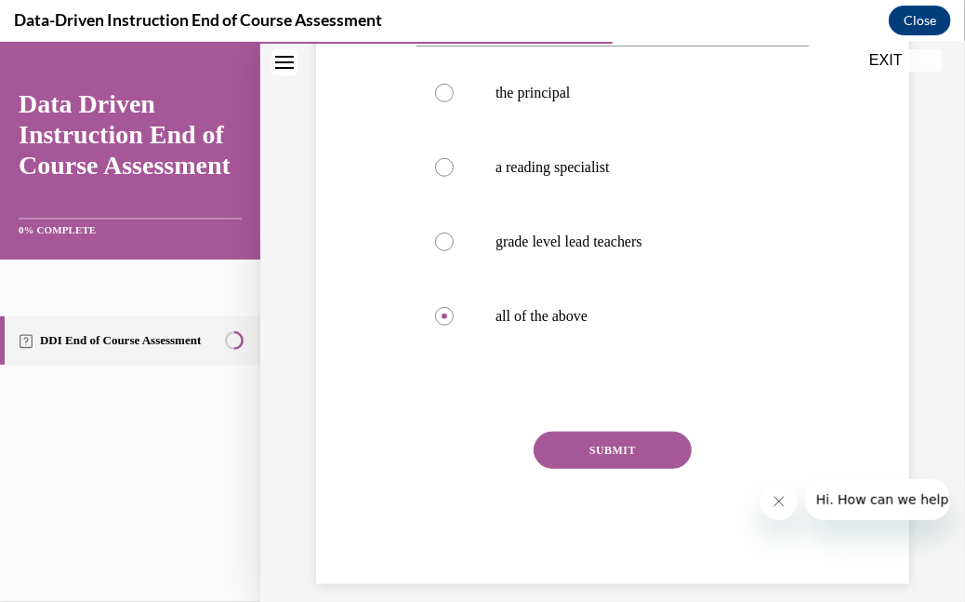
click at [577, 468] on button "SUBMIT" at bounding box center [613, 449] width 158 height 37
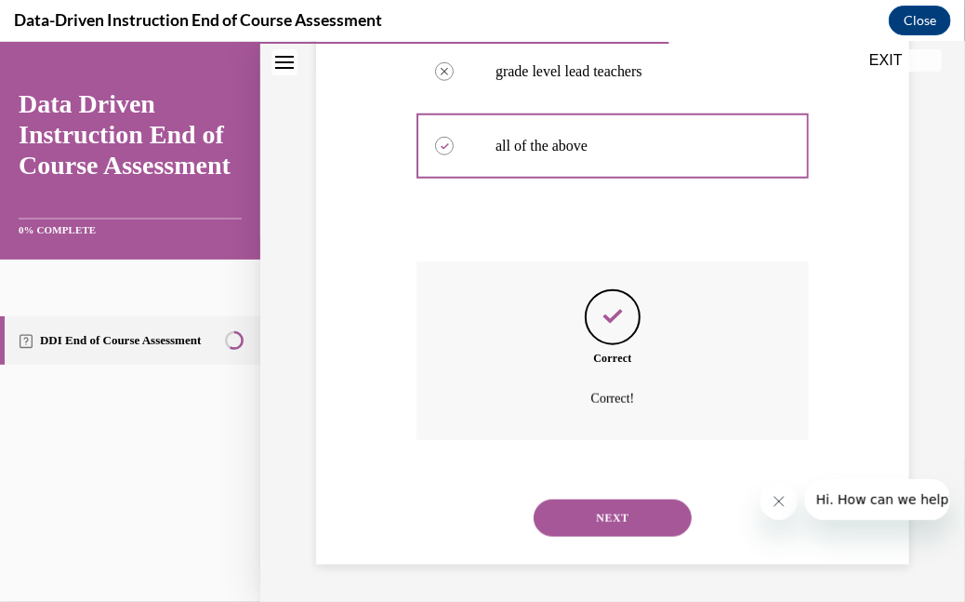
scroll to position [571, 0]
click at [610, 514] on button "NEXT" at bounding box center [613, 516] width 158 height 37
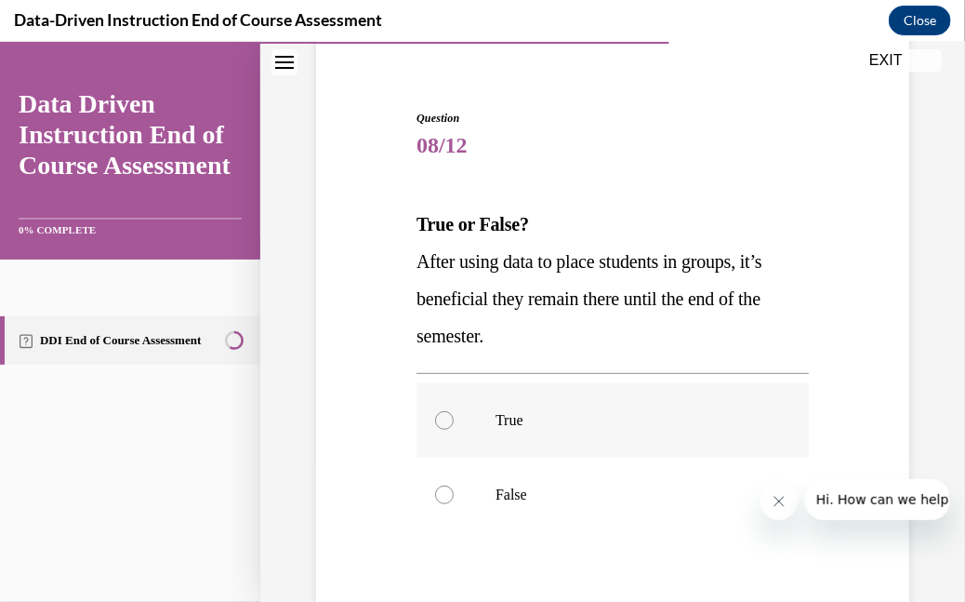
scroll to position [242, 0]
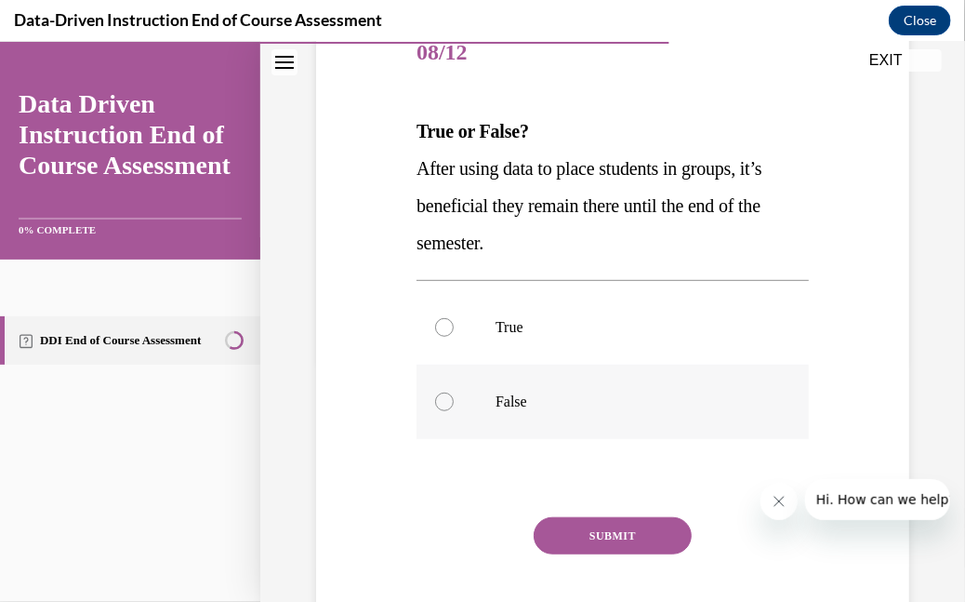
click at [533, 392] on p "False" at bounding box center [629, 400] width 267 height 19
click at [454, 392] on input "False" at bounding box center [444, 400] width 19 height 19
radio input "true"
click at [617, 532] on button "SUBMIT" at bounding box center [613, 534] width 158 height 37
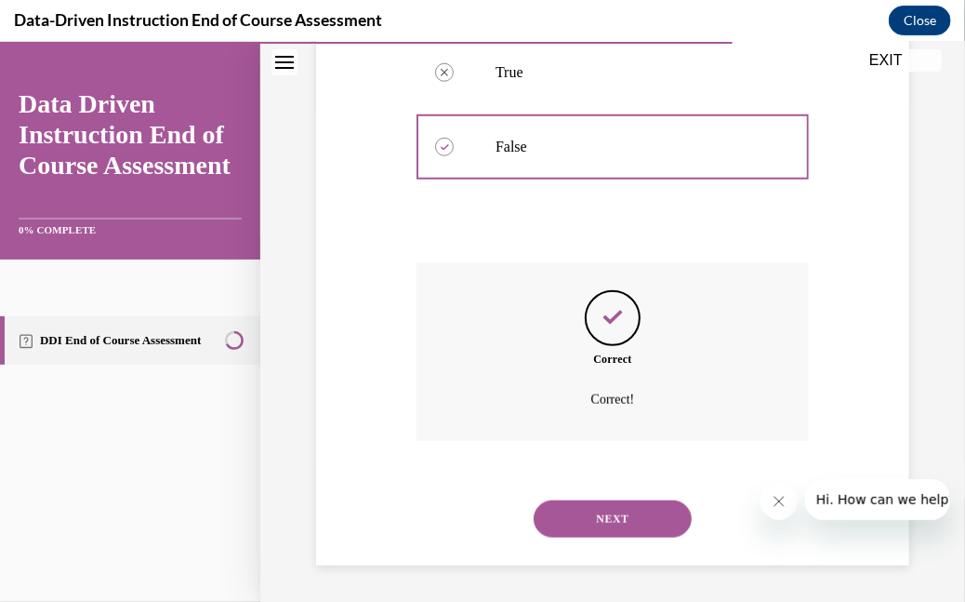
click at [612, 513] on button "NEXT" at bounding box center [613, 517] width 158 height 37
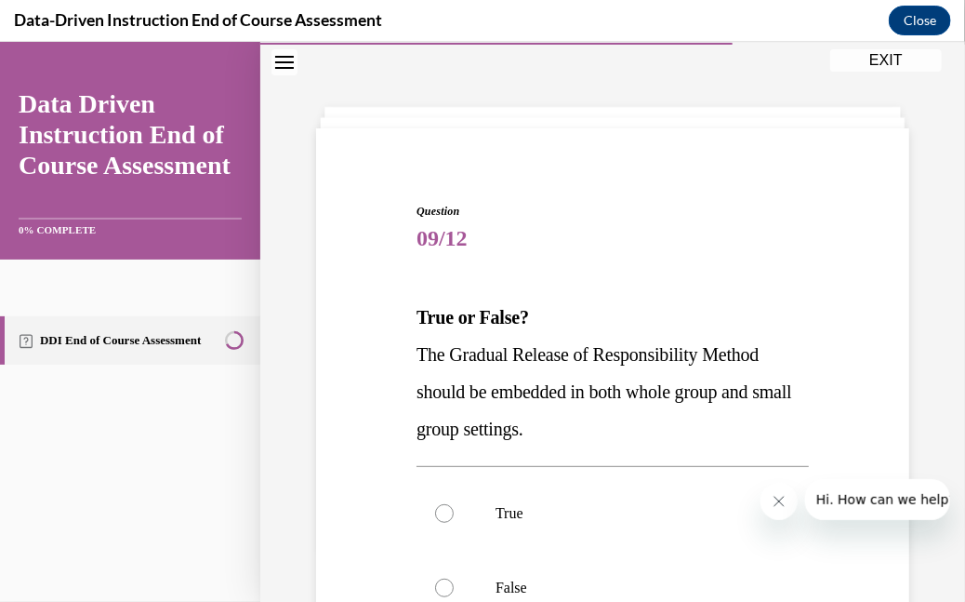
scroll to position [149, 0]
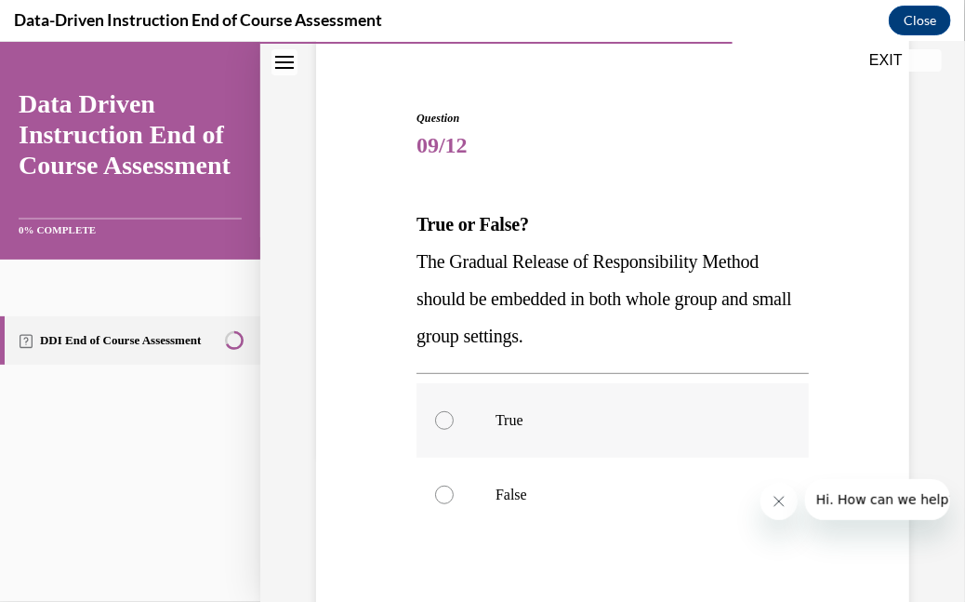
click at [529, 431] on label "True" at bounding box center [613, 419] width 392 height 74
click at [454, 429] on input "True" at bounding box center [444, 419] width 19 height 19
radio input "true"
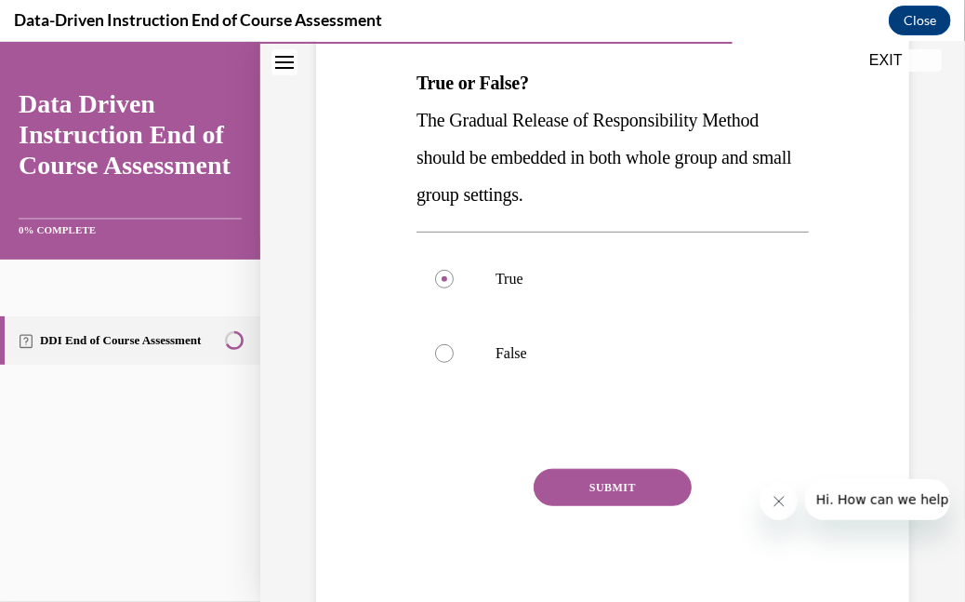
click at [604, 482] on button "SUBMIT" at bounding box center [613, 486] width 158 height 37
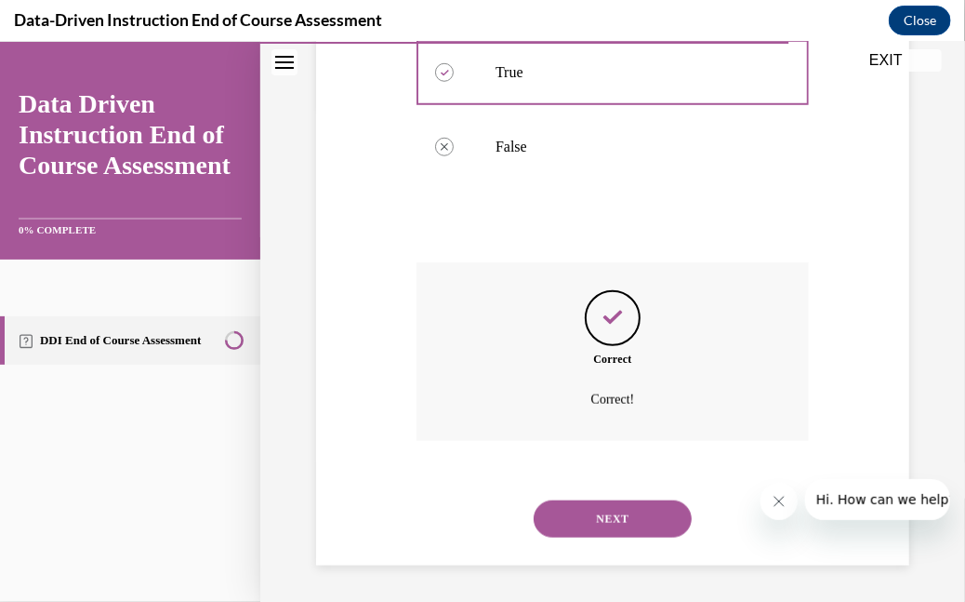
click at [601, 508] on button "NEXT" at bounding box center [613, 517] width 158 height 37
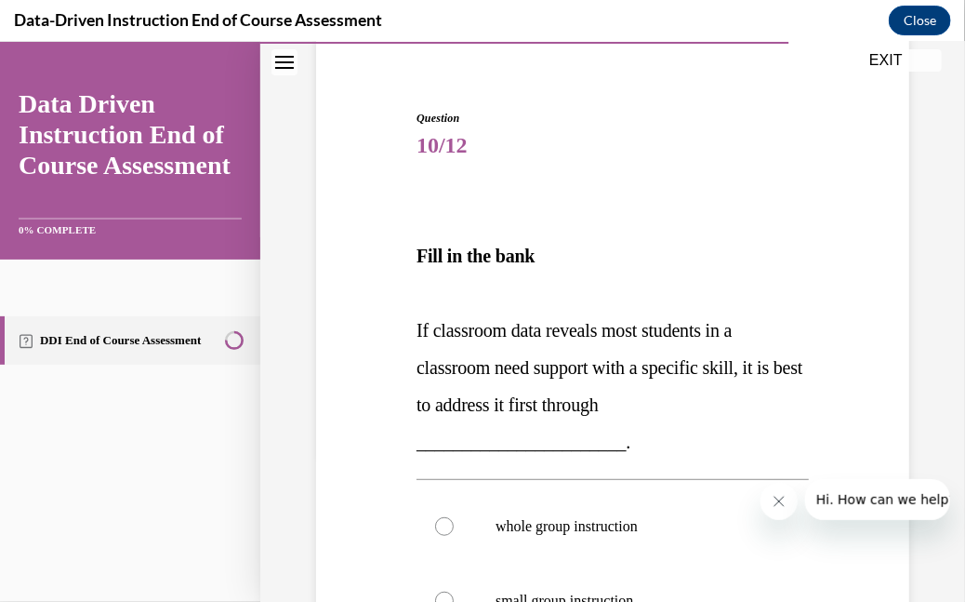
scroll to position [242, 0]
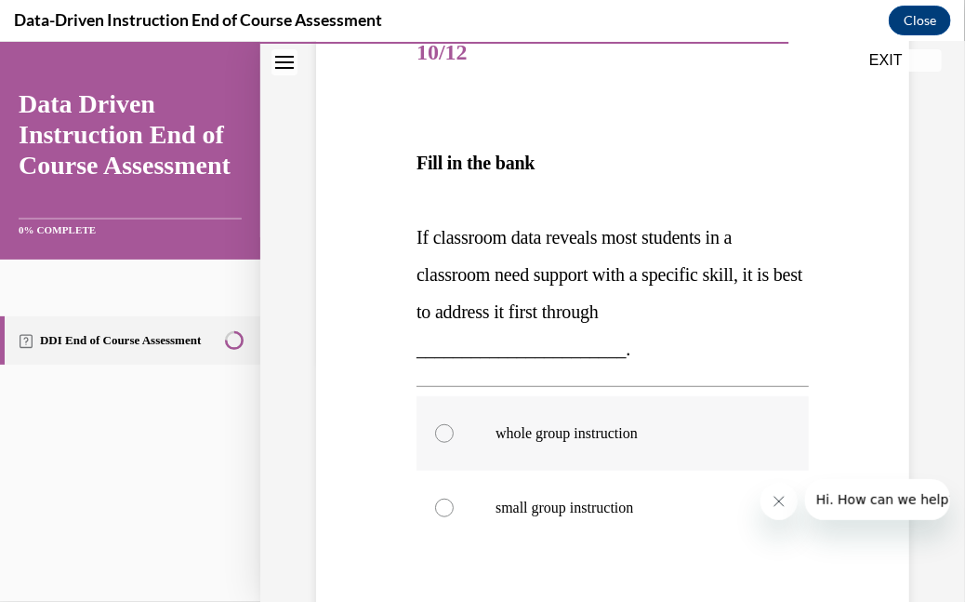
click at [565, 437] on p "whole group instruction" at bounding box center [629, 432] width 267 height 19
click at [454, 437] on input "whole group instruction" at bounding box center [444, 432] width 19 height 19
radio input "true"
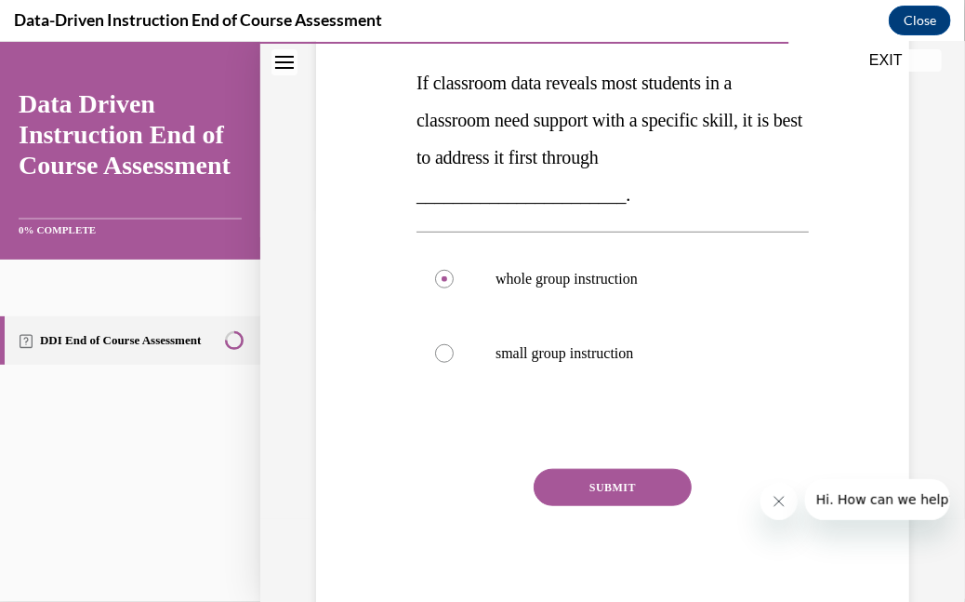
click at [604, 477] on button "SUBMIT" at bounding box center [613, 486] width 158 height 37
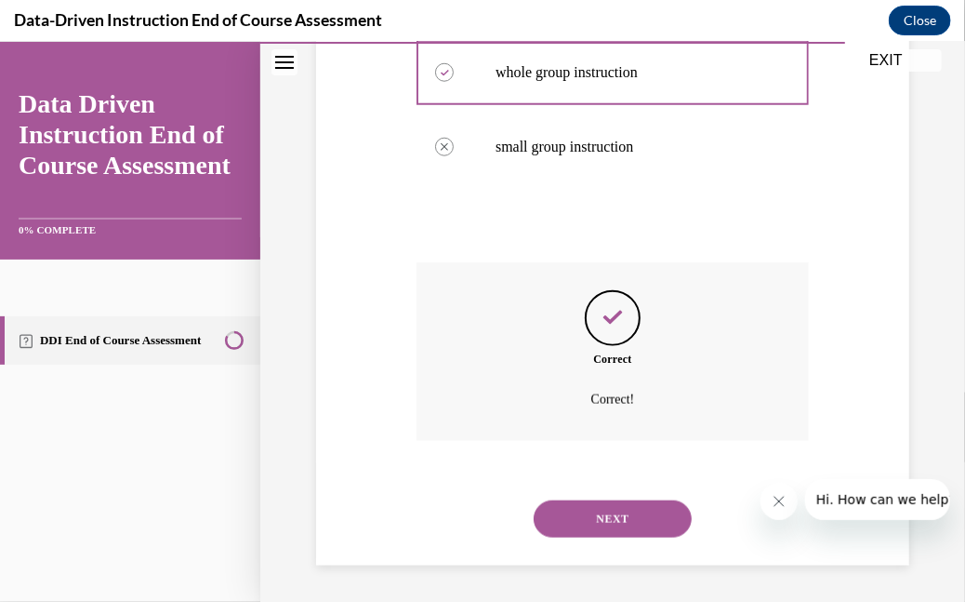
click at [592, 518] on button "NEXT" at bounding box center [613, 517] width 158 height 37
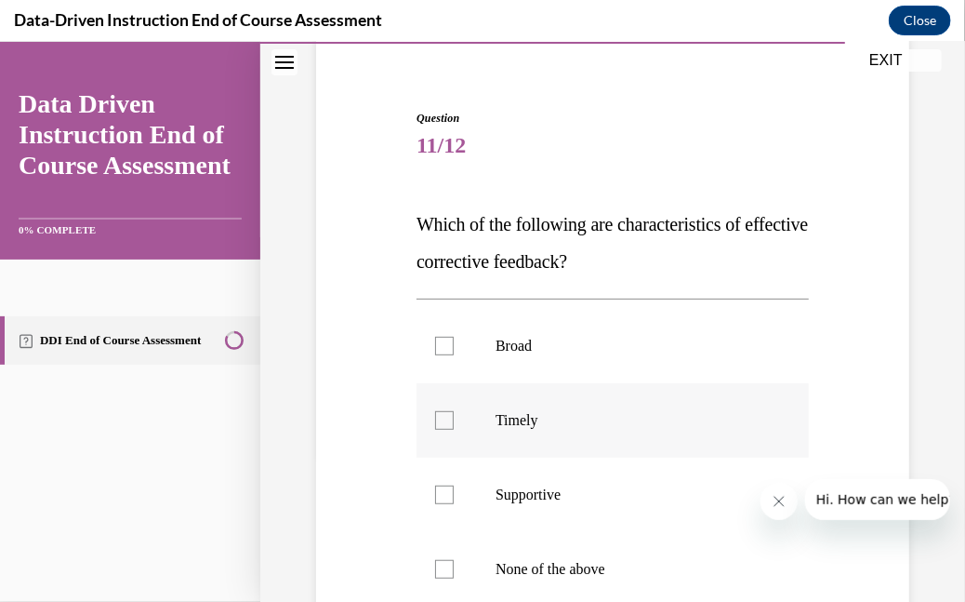
scroll to position [242, 0]
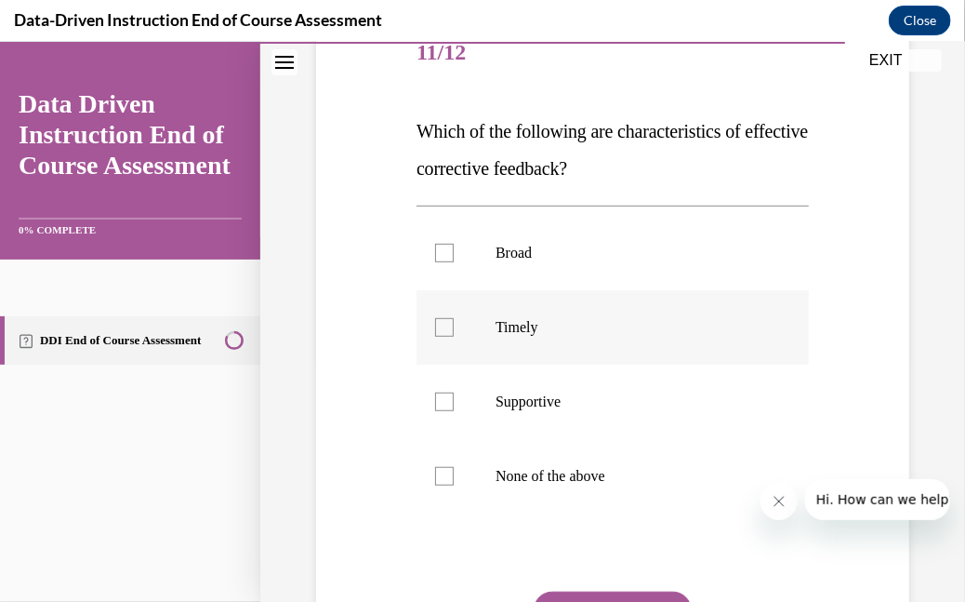
click at [444, 324] on div at bounding box center [444, 326] width 19 height 19
click at [444, 324] on input "Timely" at bounding box center [444, 326] width 19 height 19
checkbox input "true"
click at [443, 407] on div at bounding box center [444, 400] width 19 height 19
click at [443, 407] on input "Supportive" at bounding box center [444, 400] width 19 height 19
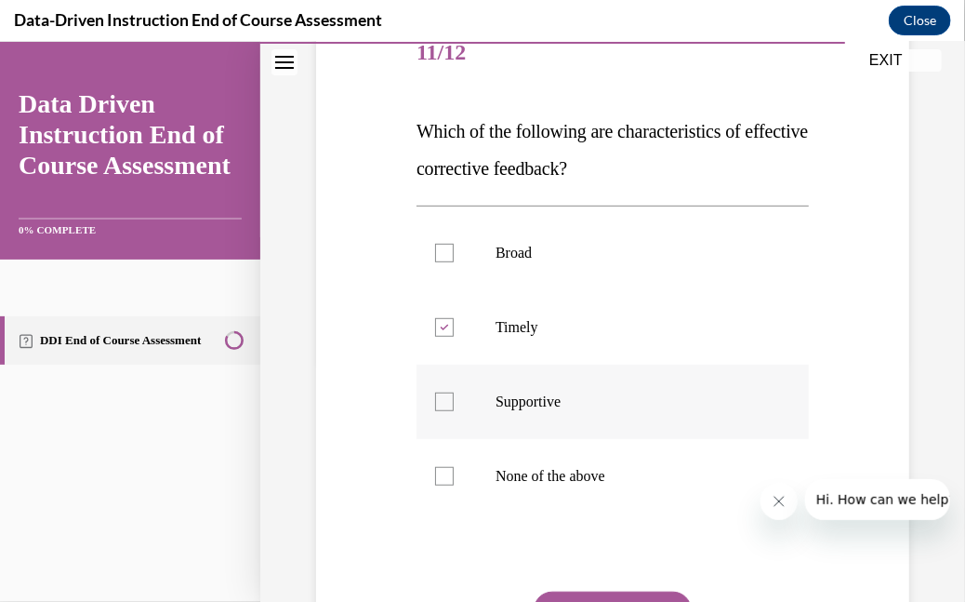
checkbox input "true"
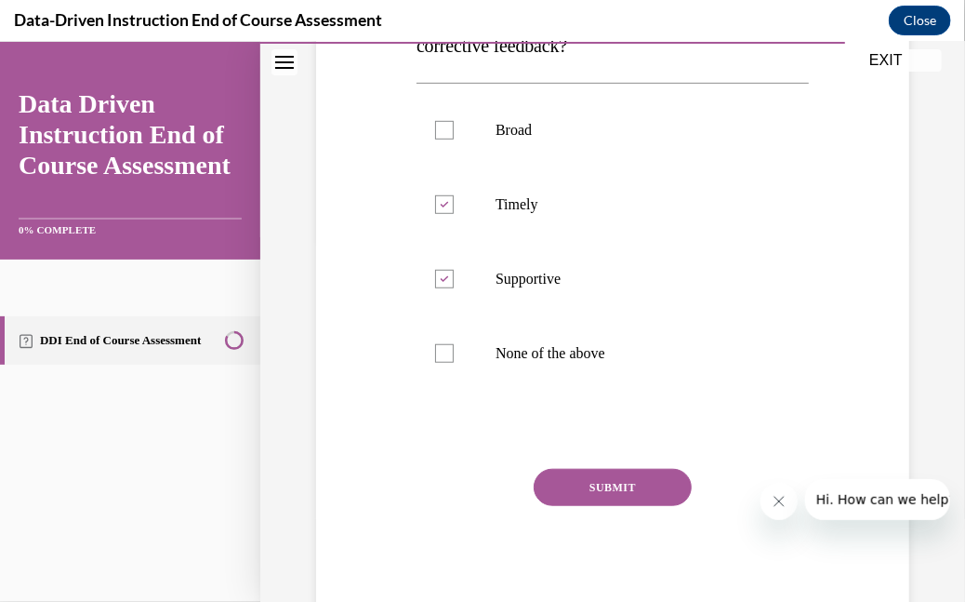
click at [622, 490] on button "SUBMIT" at bounding box center [613, 486] width 158 height 37
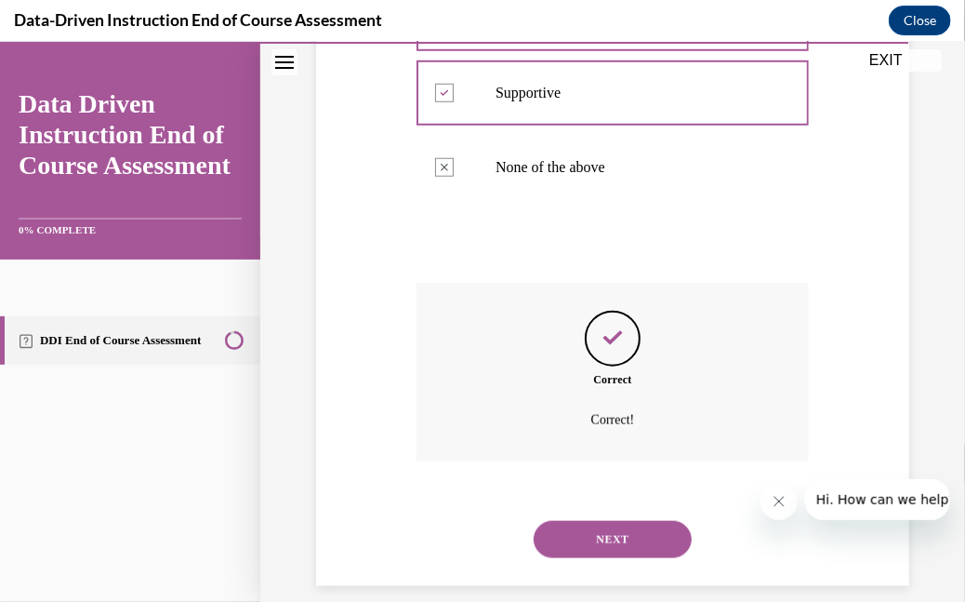
click at [636, 533] on button "NEXT" at bounding box center [613, 538] width 158 height 37
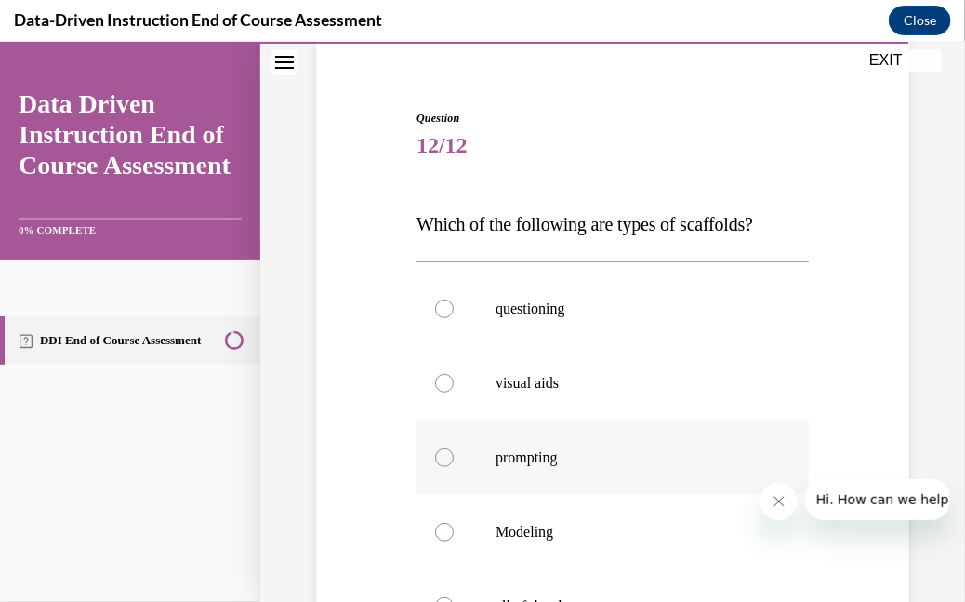
scroll to position [242, 0]
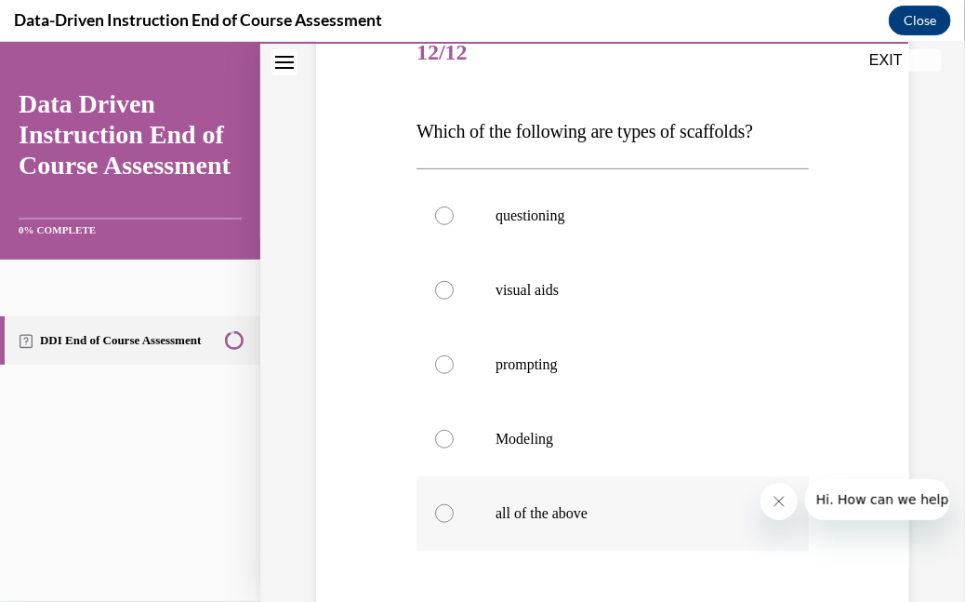
click at [450, 510] on div at bounding box center [444, 512] width 19 height 19
click at [450, 510] on input "all of the above" at bounding box center [444, 512] width 19 height 19
radio input "true"
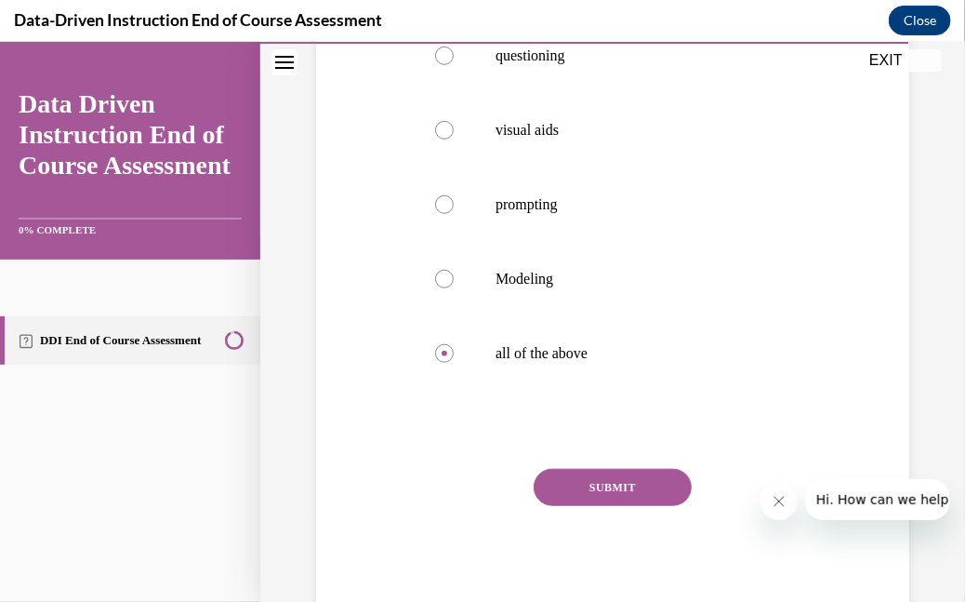
click at [570, 487] on button "SUBMIT" at bounding box center [613, 486] width 158 height 37
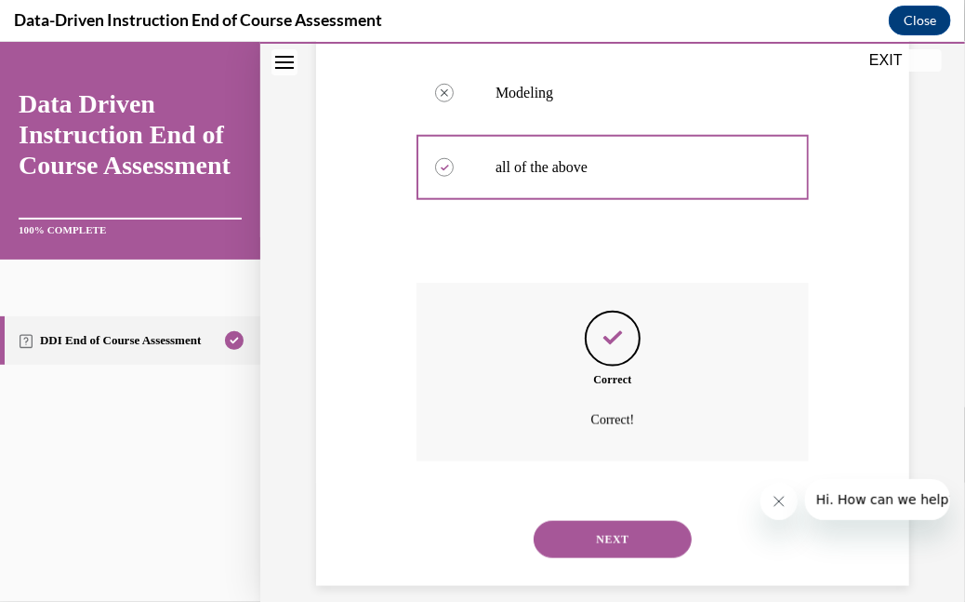
scroll to position [608, 0]
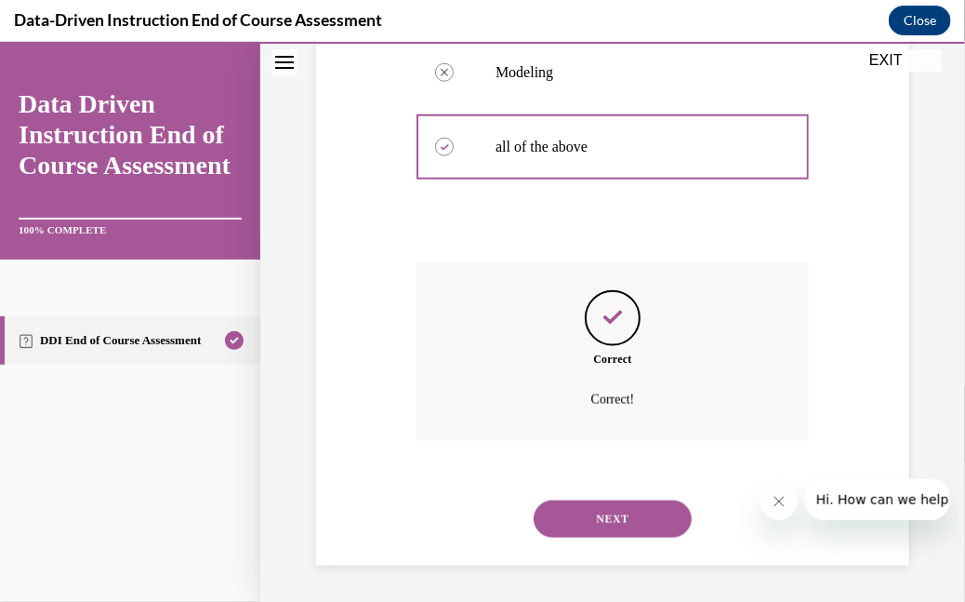
click at [614, 522] on button "NEXT" at bounding box center [613, 517] width 158 height 37
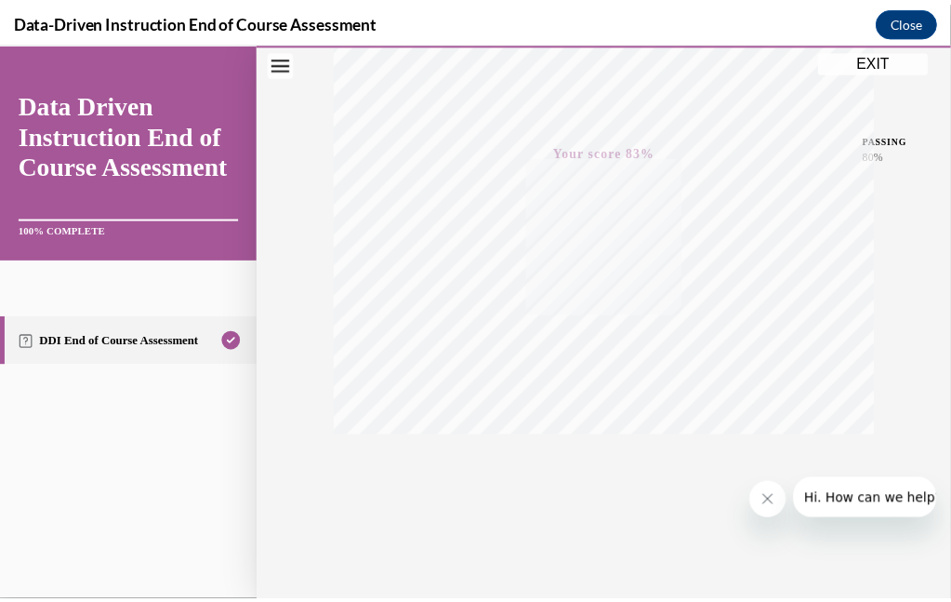
scroll to position [392, 0]
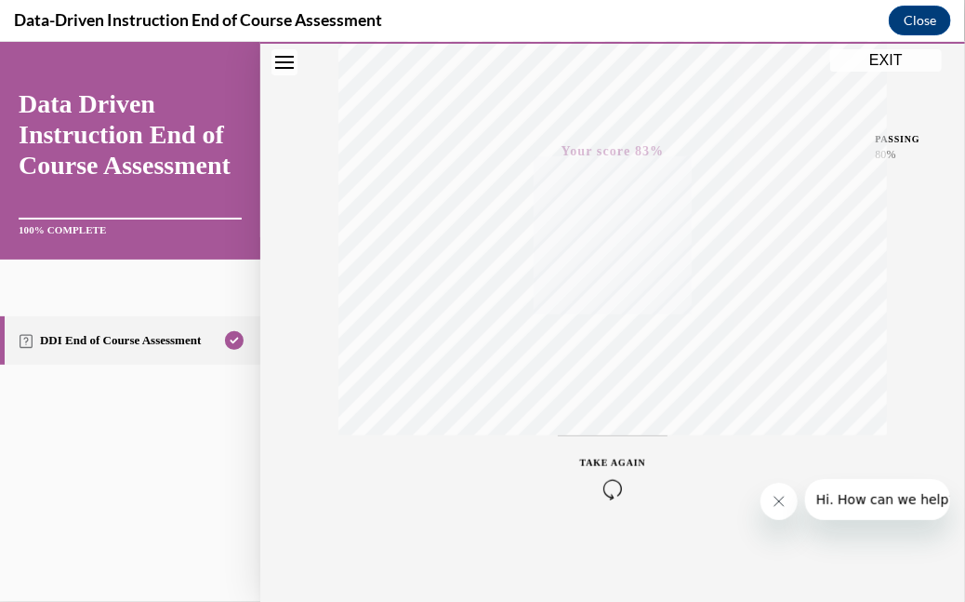
click at [893, 60] on button "EXIT" at bounding box center [886, 59] width 112 height 22
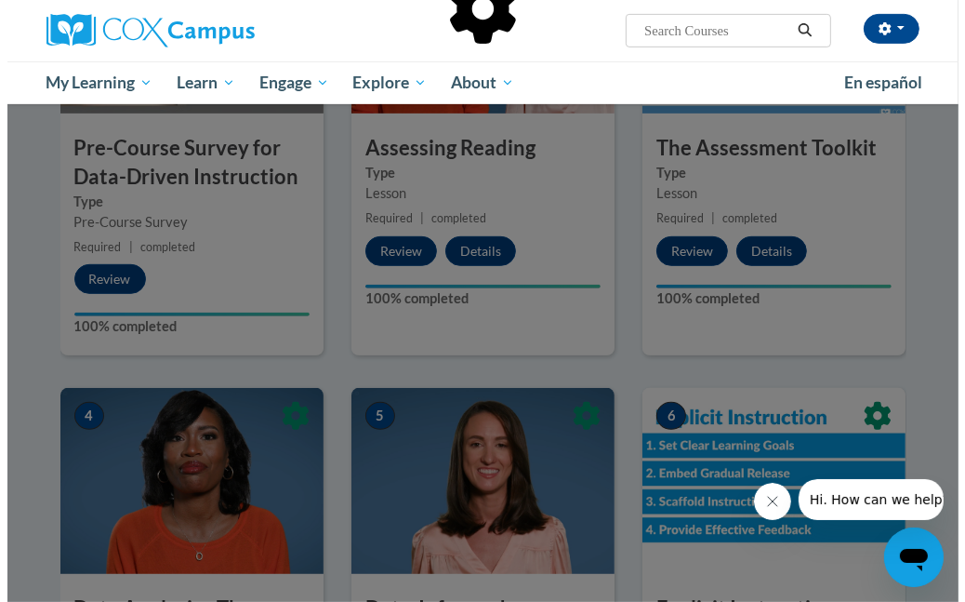
scroll to position [186, 0]
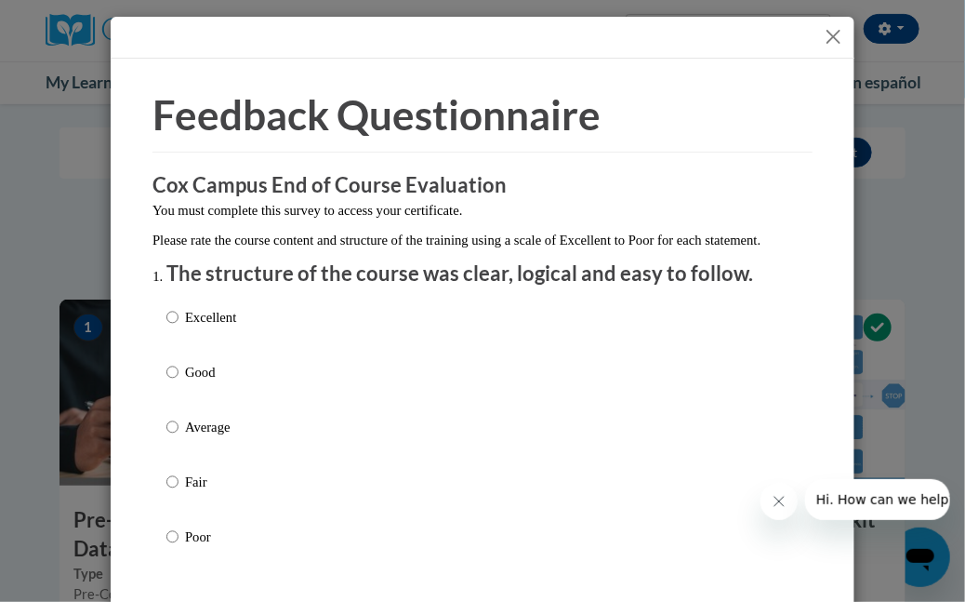
click at [197, 382] on p "Good" at bounding box center [210, 372] width 51 height 20
click at [179, 382] on input "Good" at bounding box center [172, 372] width 12 height 20
radio input "true"
click at [202, 327] on p "Excellent" at bounding box center [210, 317] width 51 height 20
click at [179, 327] on input "Excellent" at bounding box center [172, 317] width 12 height 20
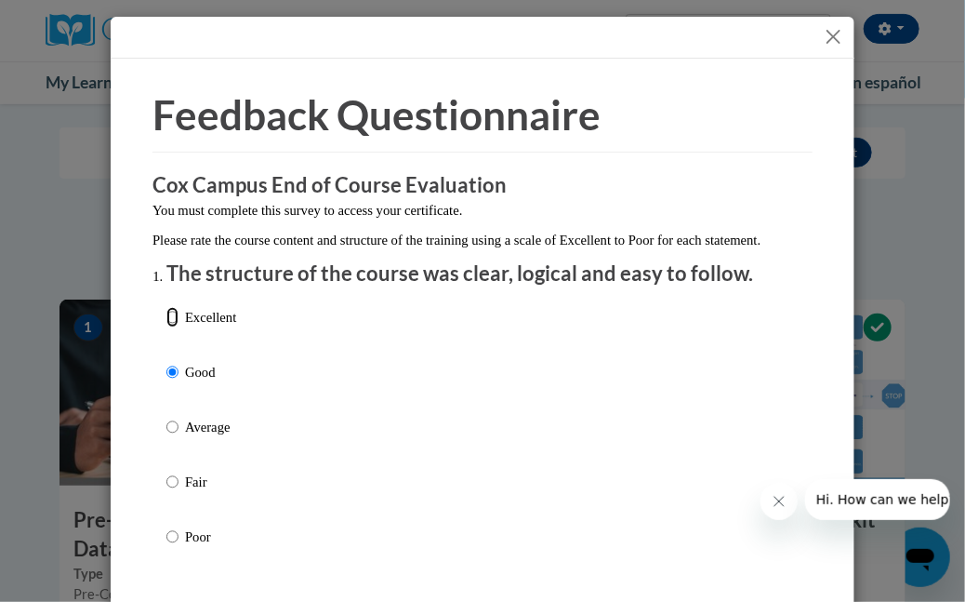
radio input "true"
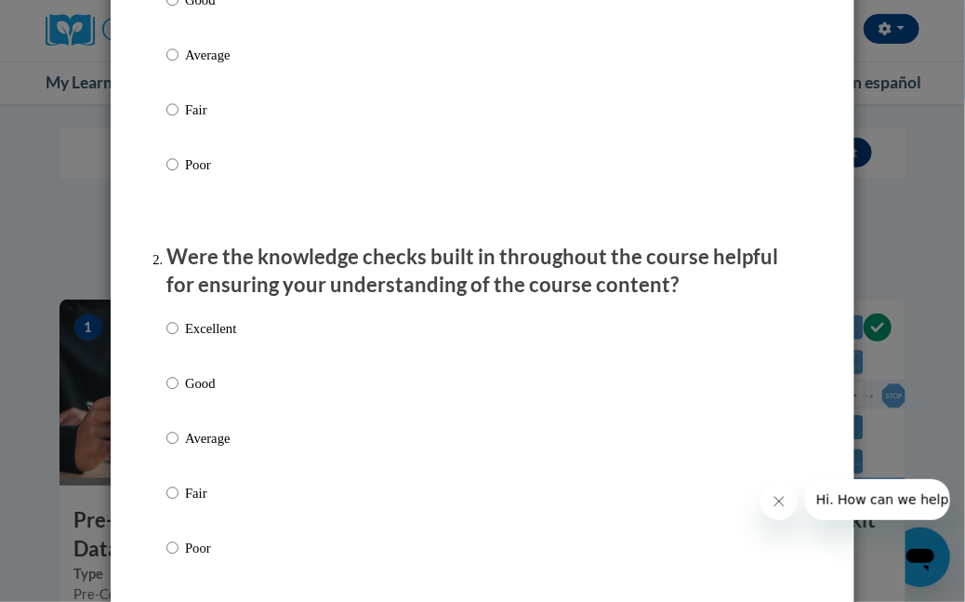
scroll to position [465, 0]
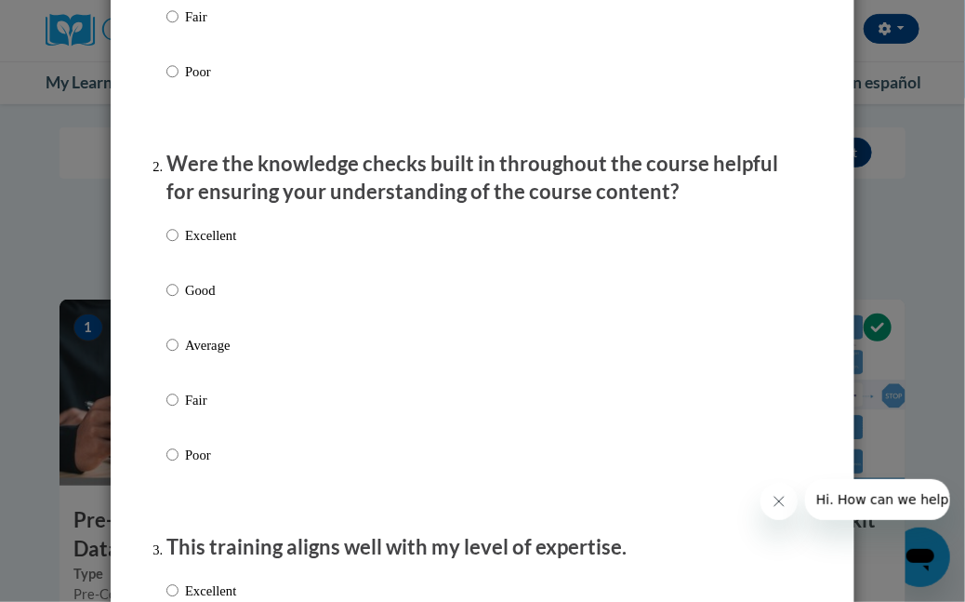
click at [206, 245] on p "Excellent" at bounding box center [210, 235] width 51 height 20
click at [179, 245] on input "Excellent" at bounding box center [172, 235] width 12 height 20
radio input "true"
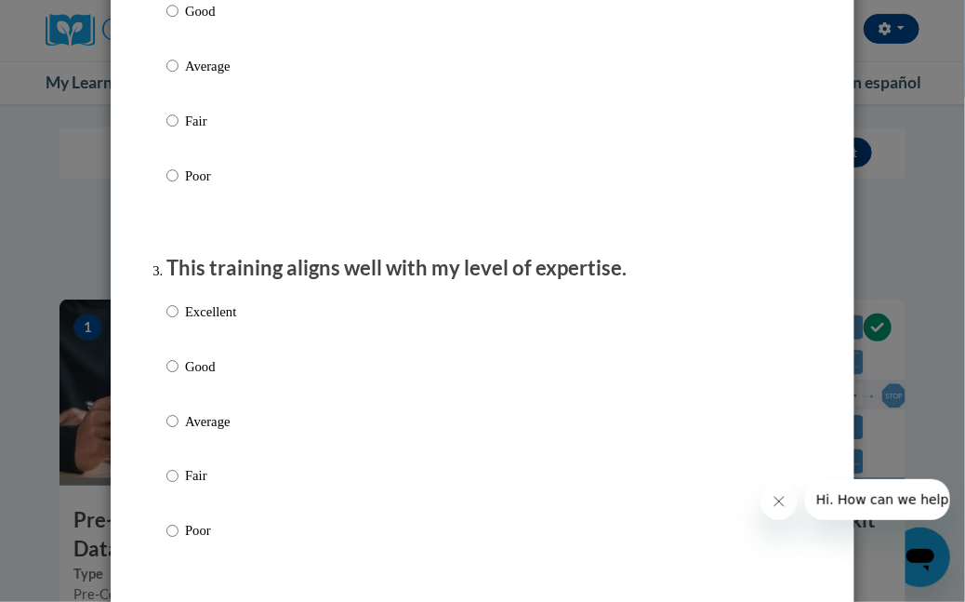
scroll to position [837, 0]
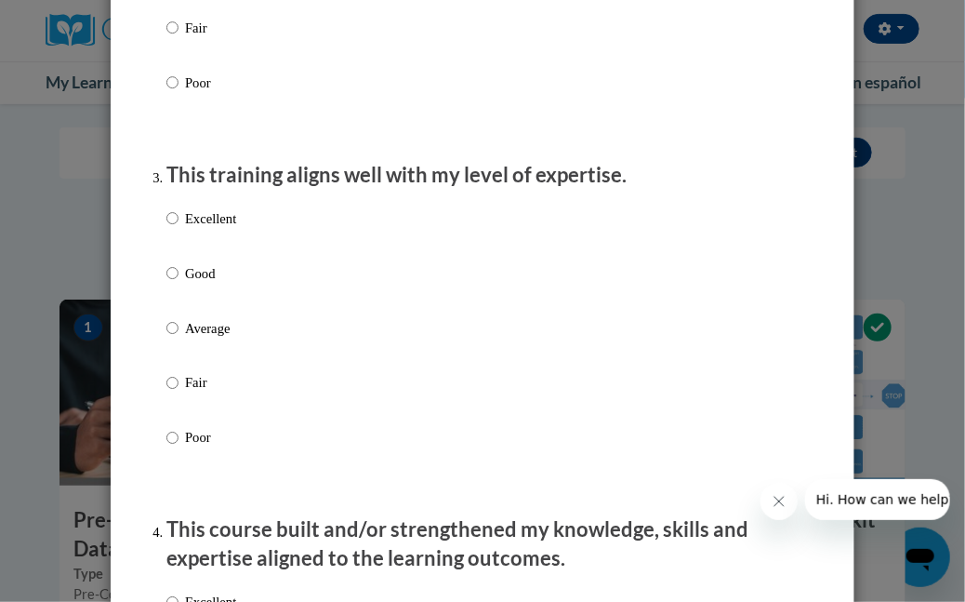
click at [205, 229] on p "Excellent" at bounding box center [210, 218] width 51 height 20
click at [179, 229] on input "Excellent" at bounding box center [172, 218] width 12 height 20
radio input "true"
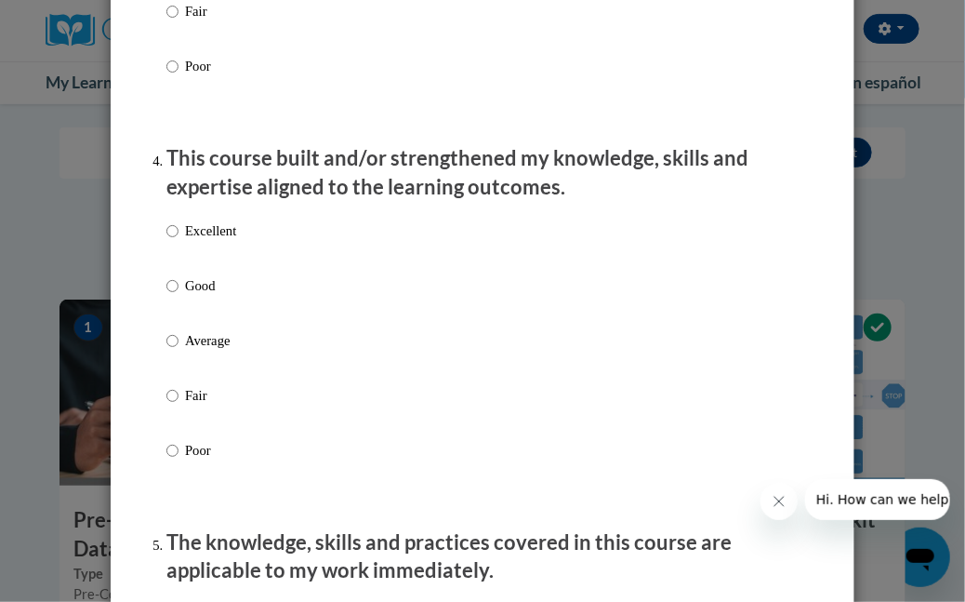
click at [208, 241] on p "Excellent" at bounding box center [210, 230] width 51 height 20
click at [179, 241] on input "Excellent" at bounding box center [172, 230] width 12 height 20
radio input "true"
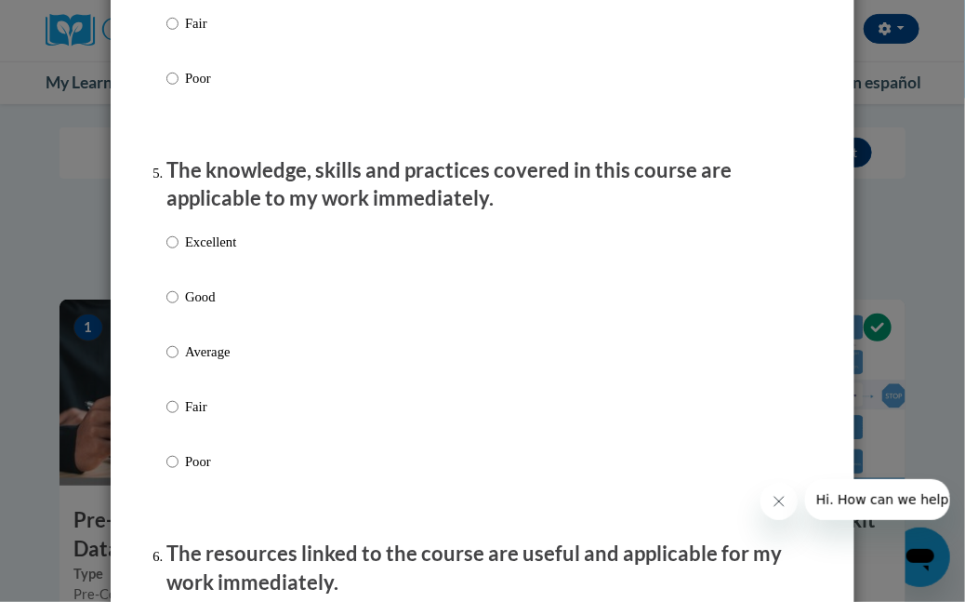
scroll to position [1674, 0]
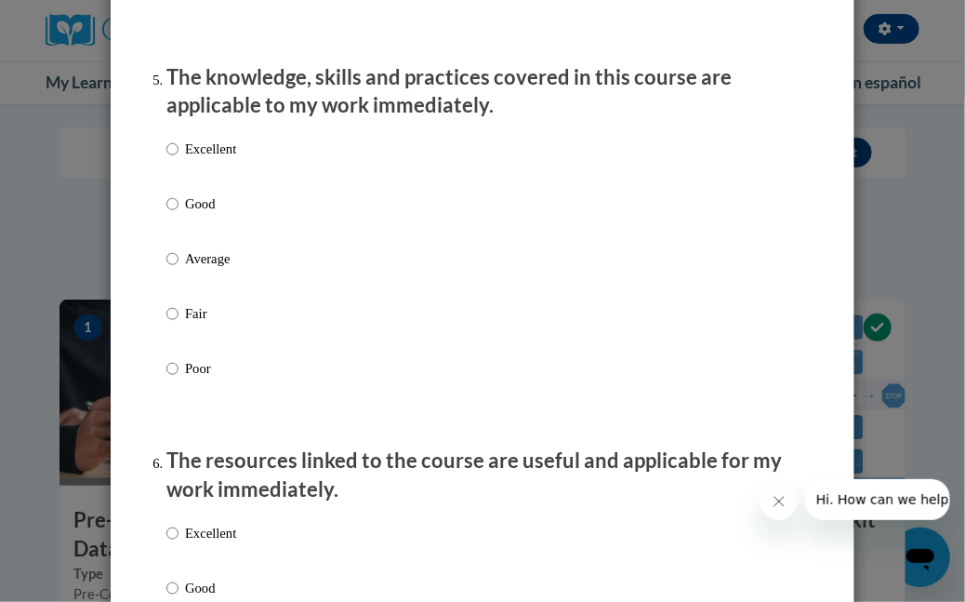
click at [190, 155] on div "Excellent Good Average Fair Poor" at bounding box center [201, 273] width 70 height 288
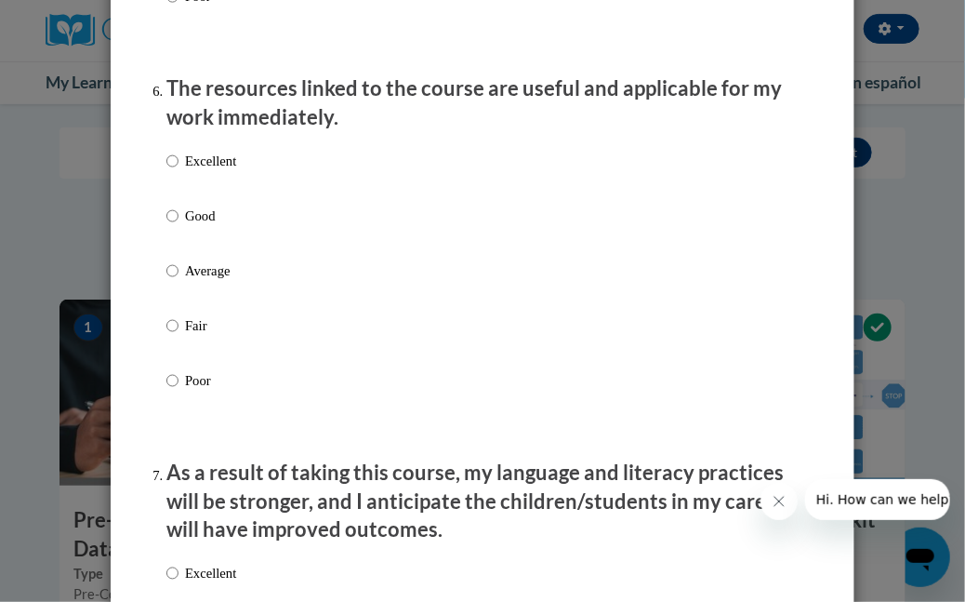
click at [208, 171] on p "Excellent" at bounding box center [210, 161] width 51 height 20
click at [179, 171] on input "Excellent" at bounding box center [172, 161] width 12 height 20
radio input "true"
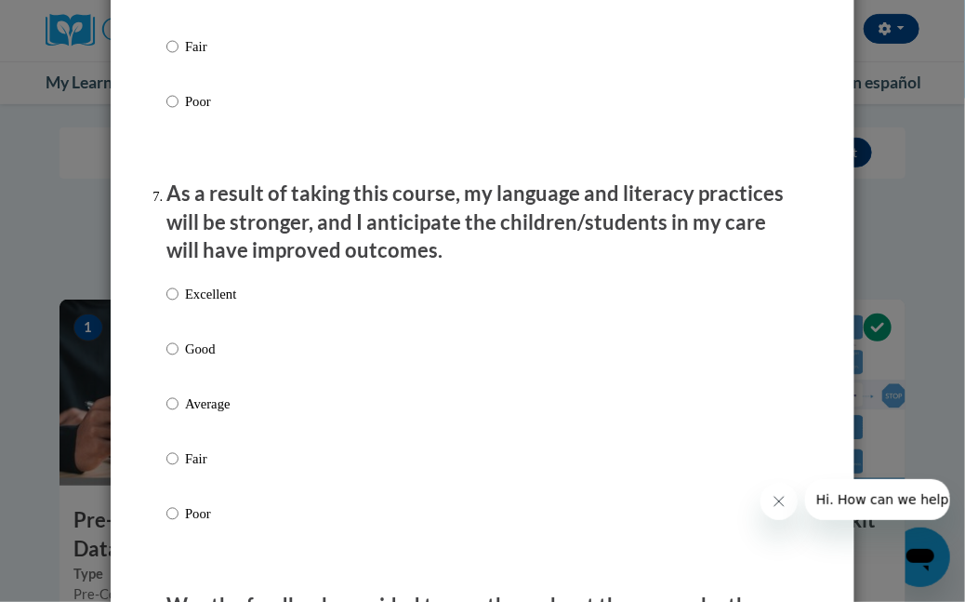
scroll to position [2418, 0]
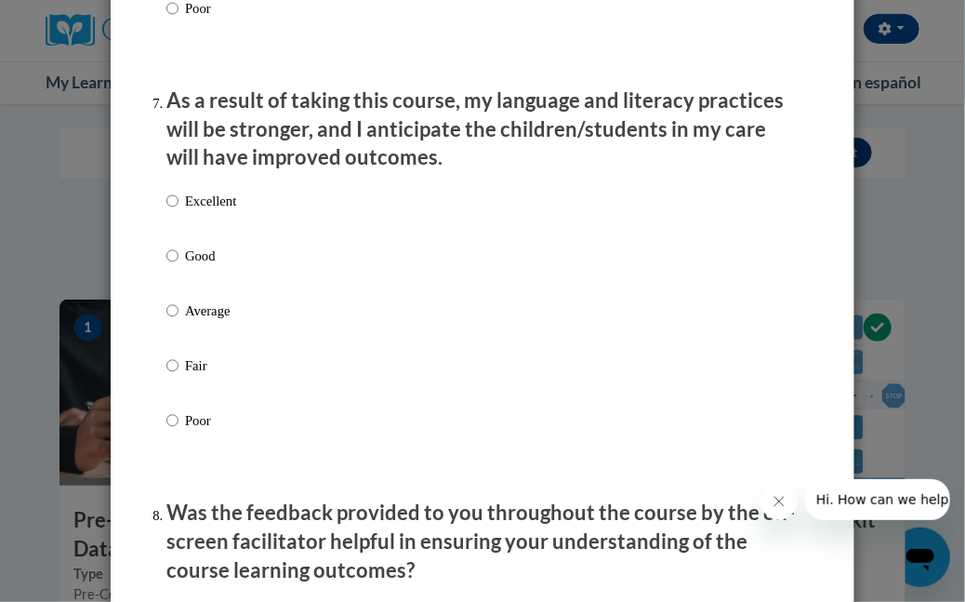
click at [201, 211] on p "Excellent" at bounding box center [210, 201] width 51 height 20
click at [179, 211] on input "Excellent" at bounding box center [172, 201] width 12 height 20
radio input "true"
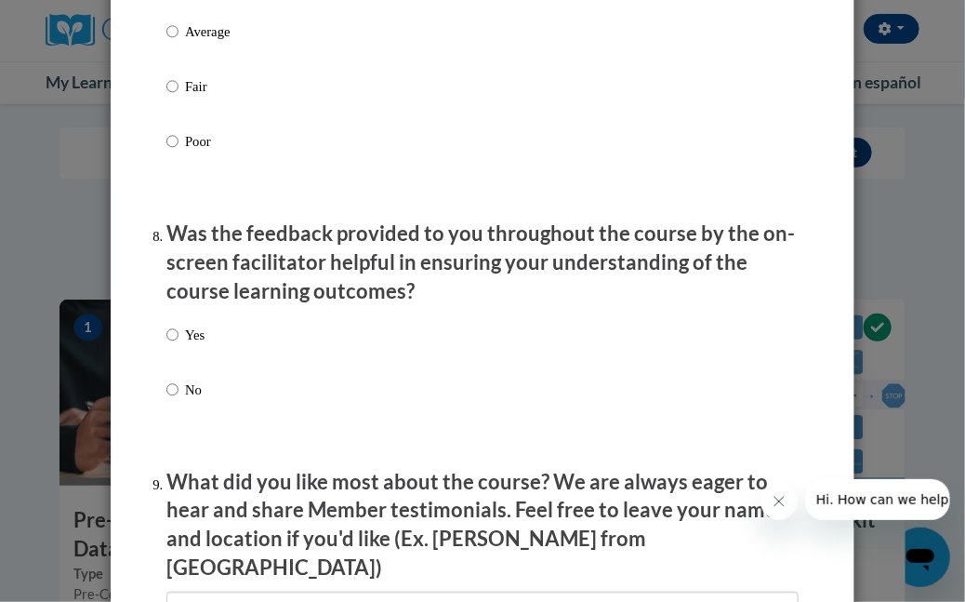
scroll to position [2790, 0]
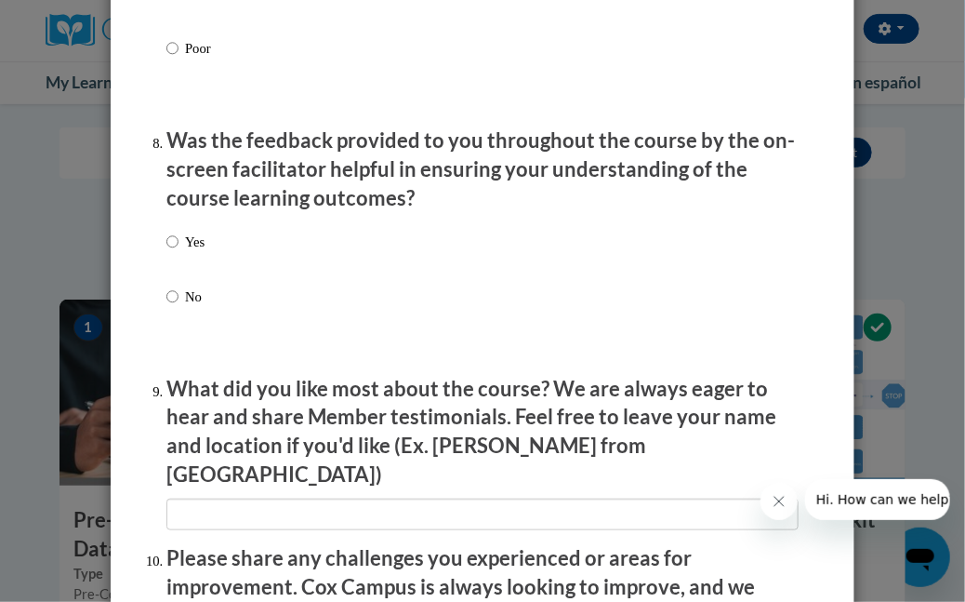
click at [186, 252] on p "Yes" at bounding box center [195, 242] width 20 height 20
click at [179, 252] on input "Yes" at bounding box center [172, 242] width 12 height 20
radio input "true"
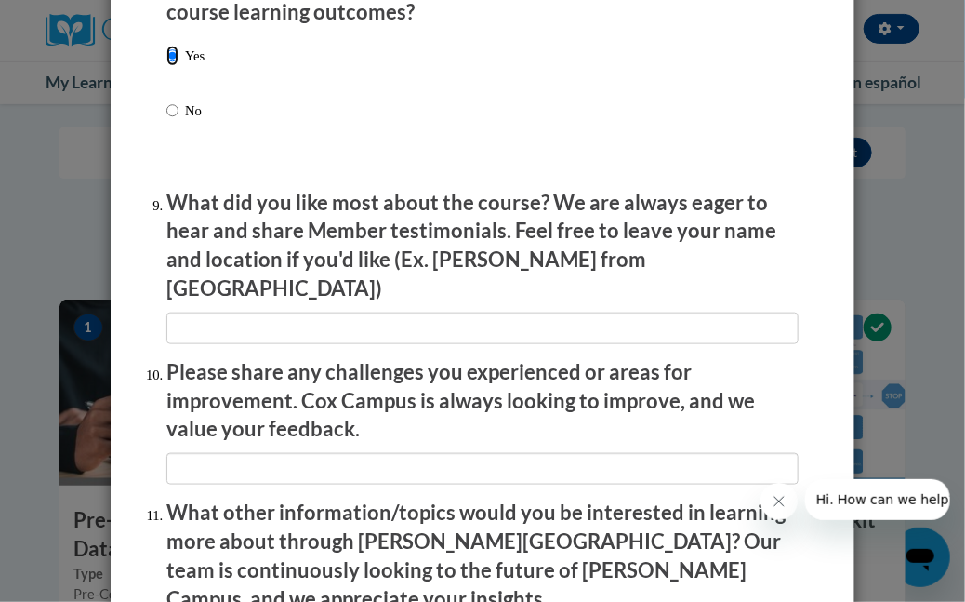
scroll to position [3271, 0]
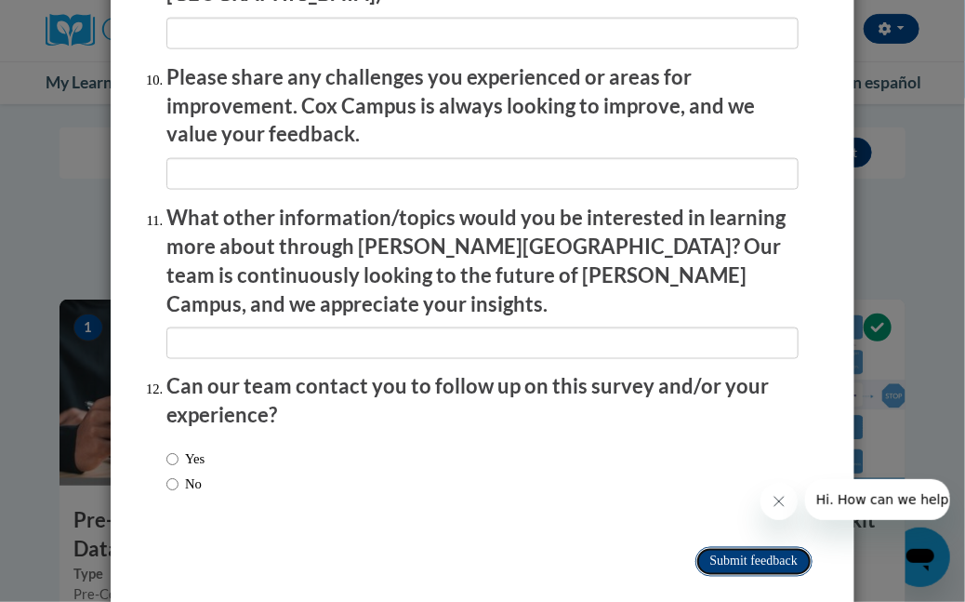
click at [766, 547] on input "Submit feedback" at bounding box center [754, 562] width 117 height 30
click at [734, 547] on input "Submitting" at bounding box center [754, 562] width 117 height 30
